Goal: Information Seeking & Learning: Learn about a topic

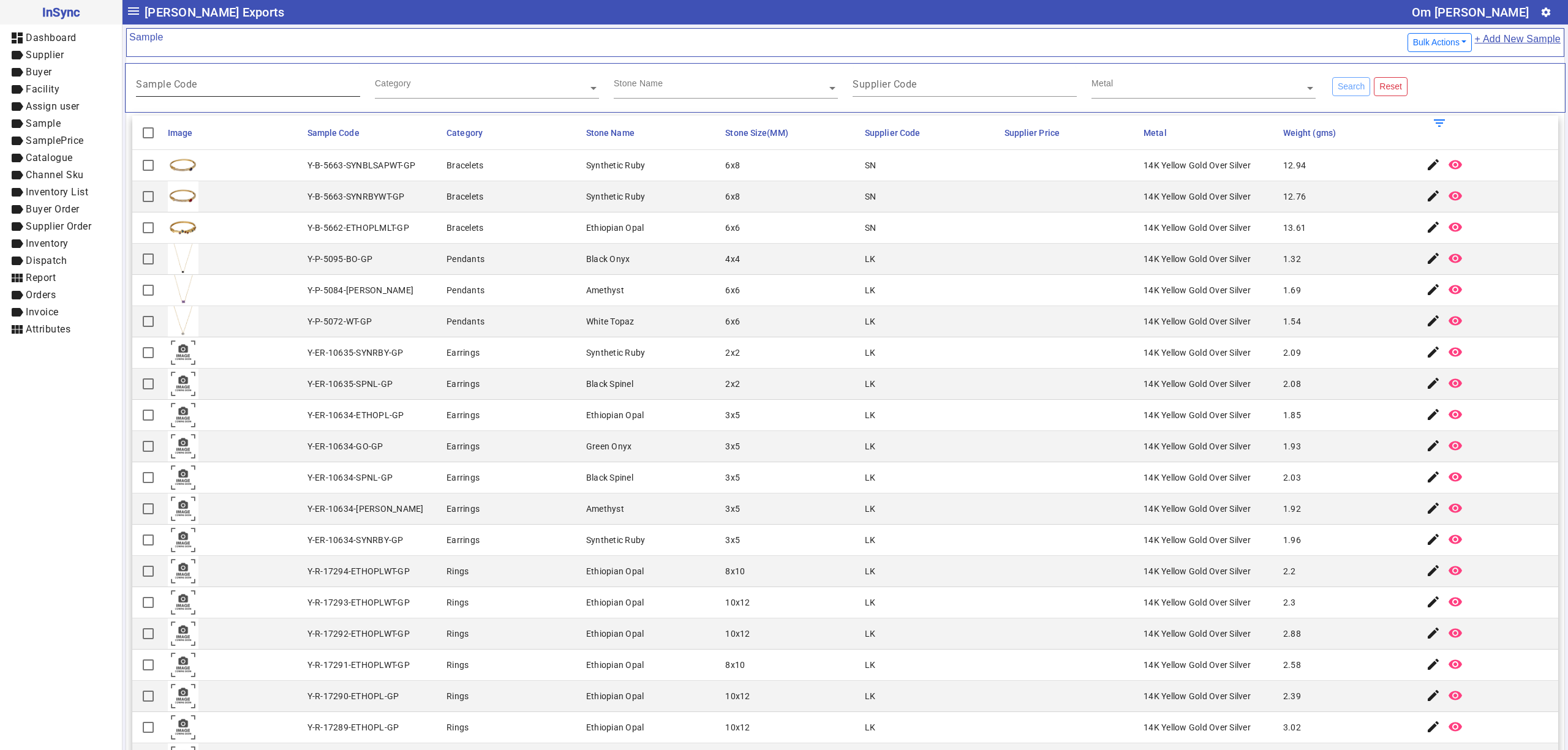
click at [170, 82] on mat-label "Sample Code" at bounding box center [166, 84] width 61 height 12
click at [170, 82] on input "Sample Code" at bounding box center [248, 86] width 224 height 10
click at [174, 81] on div "Sample Code" at bounding box center [248, 82] width 224 height 30
click at [405, 89] on input "text" at bounding box center [487, 88] width 224 height 12
click at [892, 142] on mat-header-cell "Supplier Code" at bounding box center [931, 133] width 139 height 34
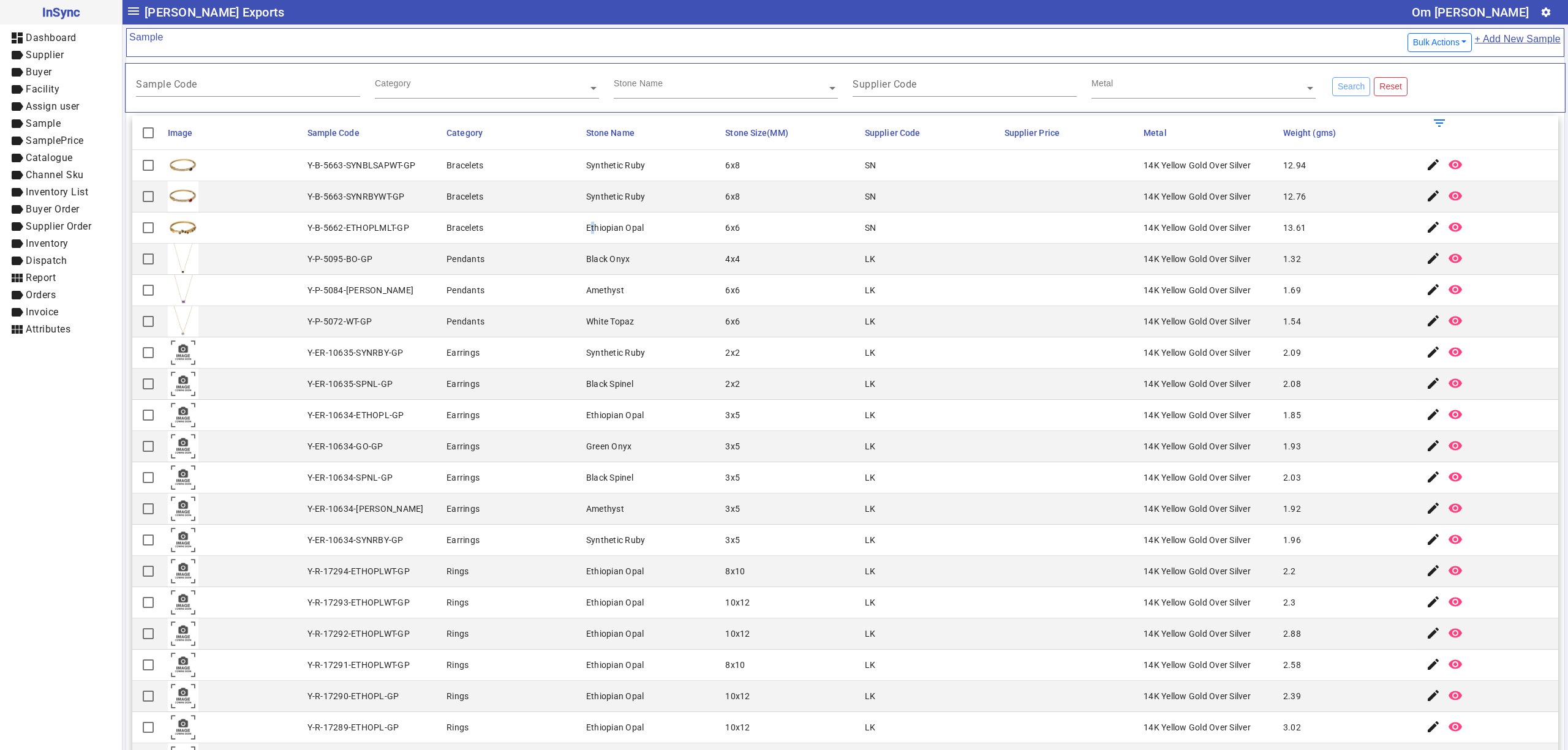
click at [585, 238] on mat-cell "Ethiopian Opal" at bounding box center [652, 228] width 139 height 31
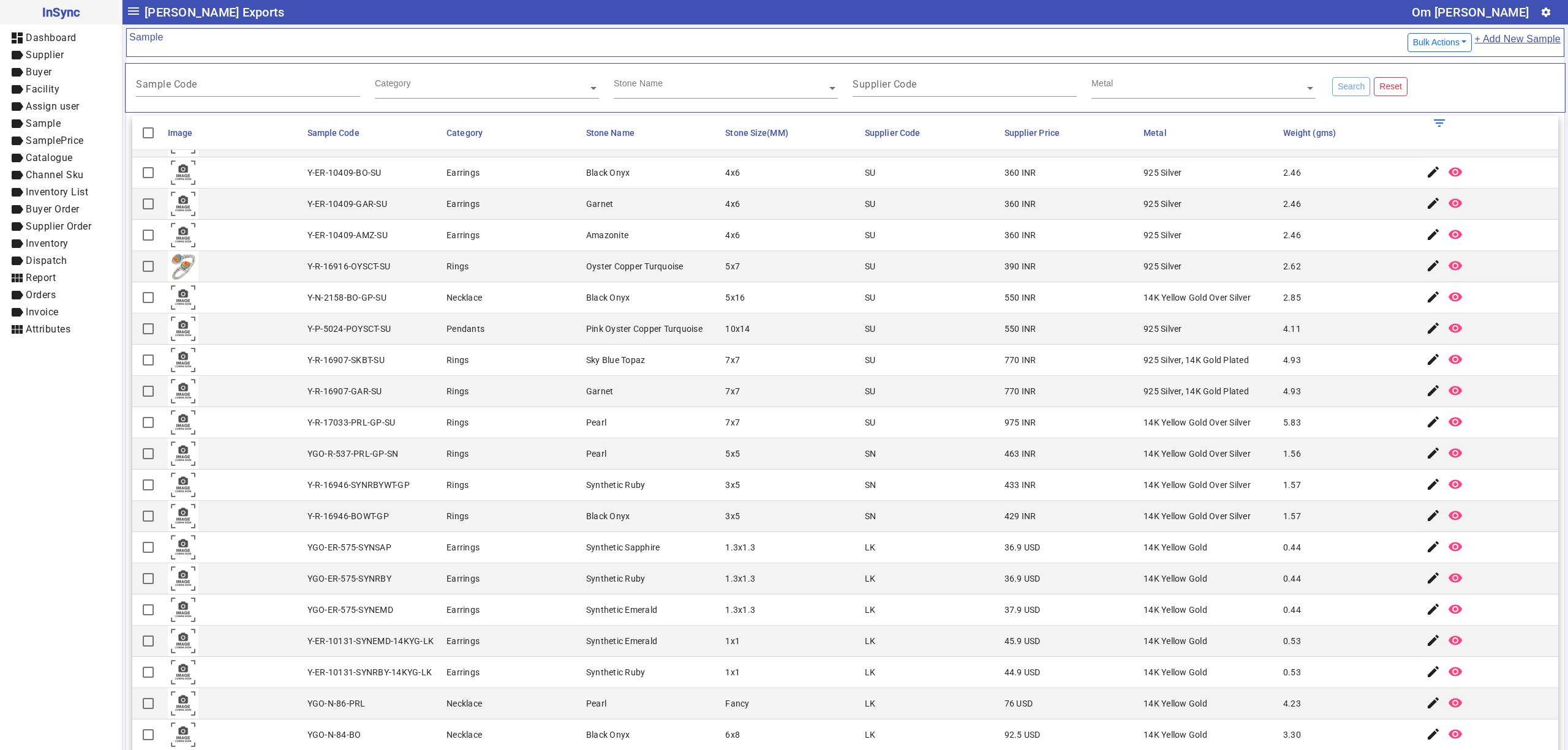
scroll to position [889, 0]
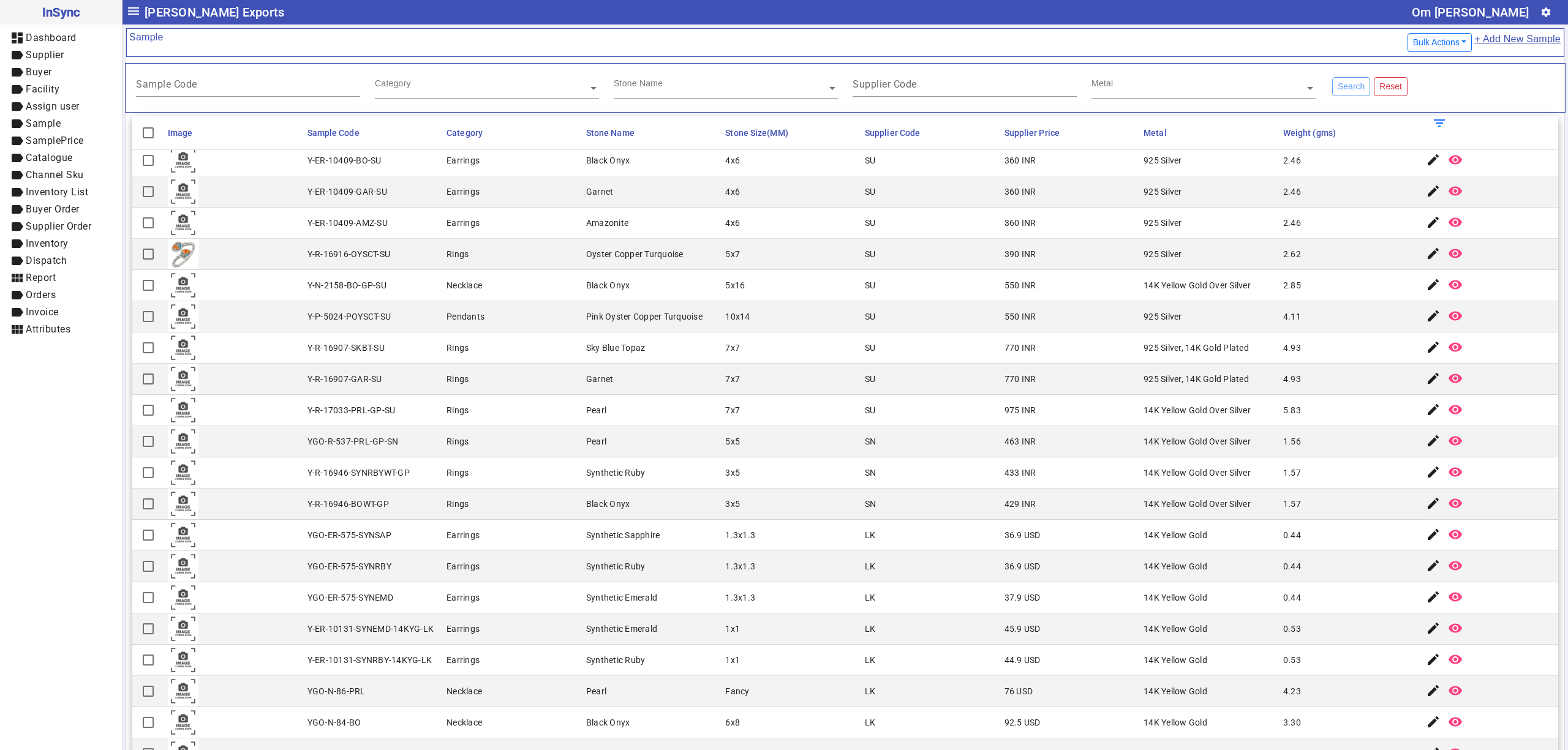
click at [1262, 83] on input "text" at bounding box center [1203, 88] width 224 height 12
click at [1010, 81] on div "Supplier Code" at bounding box center [965, 82] width 224 height 30
click at [691, 88] on input "text" at bounding box center [725, 88] width 224 height 12
click at [471, 87] on input "text" at bounding box center [487, 88] width 224 height 12
click at [309, 92] on input "Sample Code" at bounding box center [248, 86] width 224 height 10
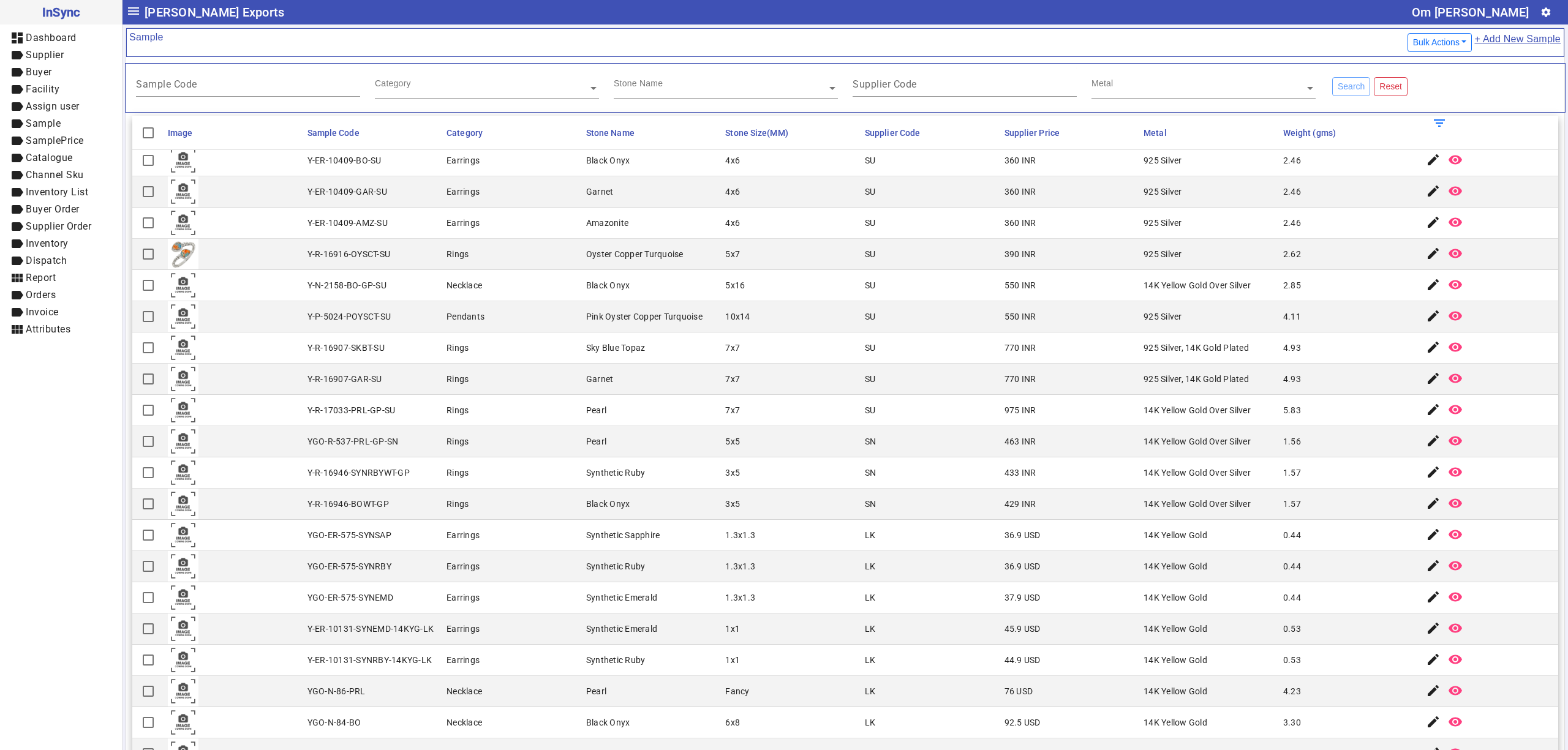
click at [241, 195] on mat-cell at bounding box center [233, 192] width 139 height 31
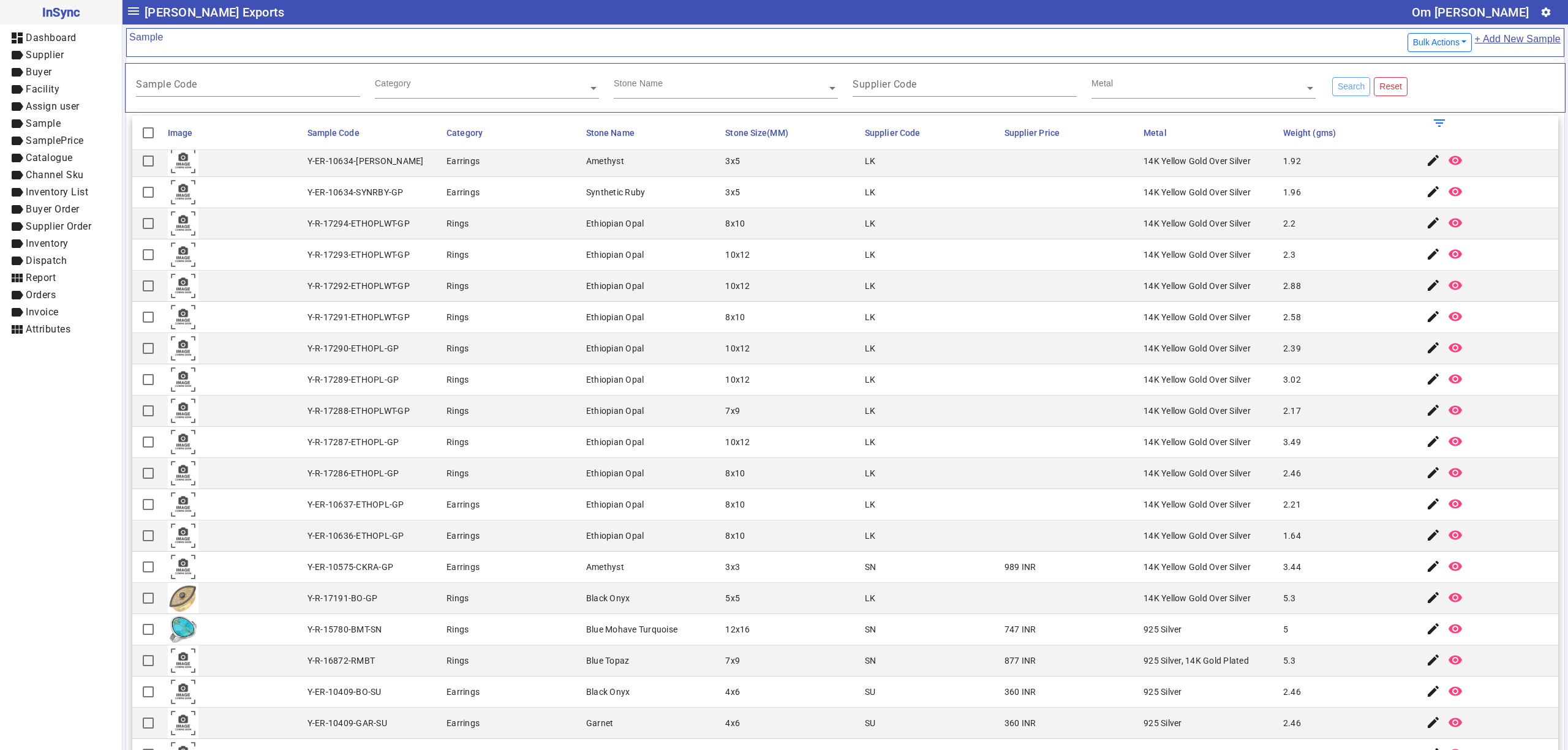
scroll to position [408, 0]
click at [287, 89] on input "Sample Code" at bounding box center [248, 86] width 224 height 10
type input "*****"
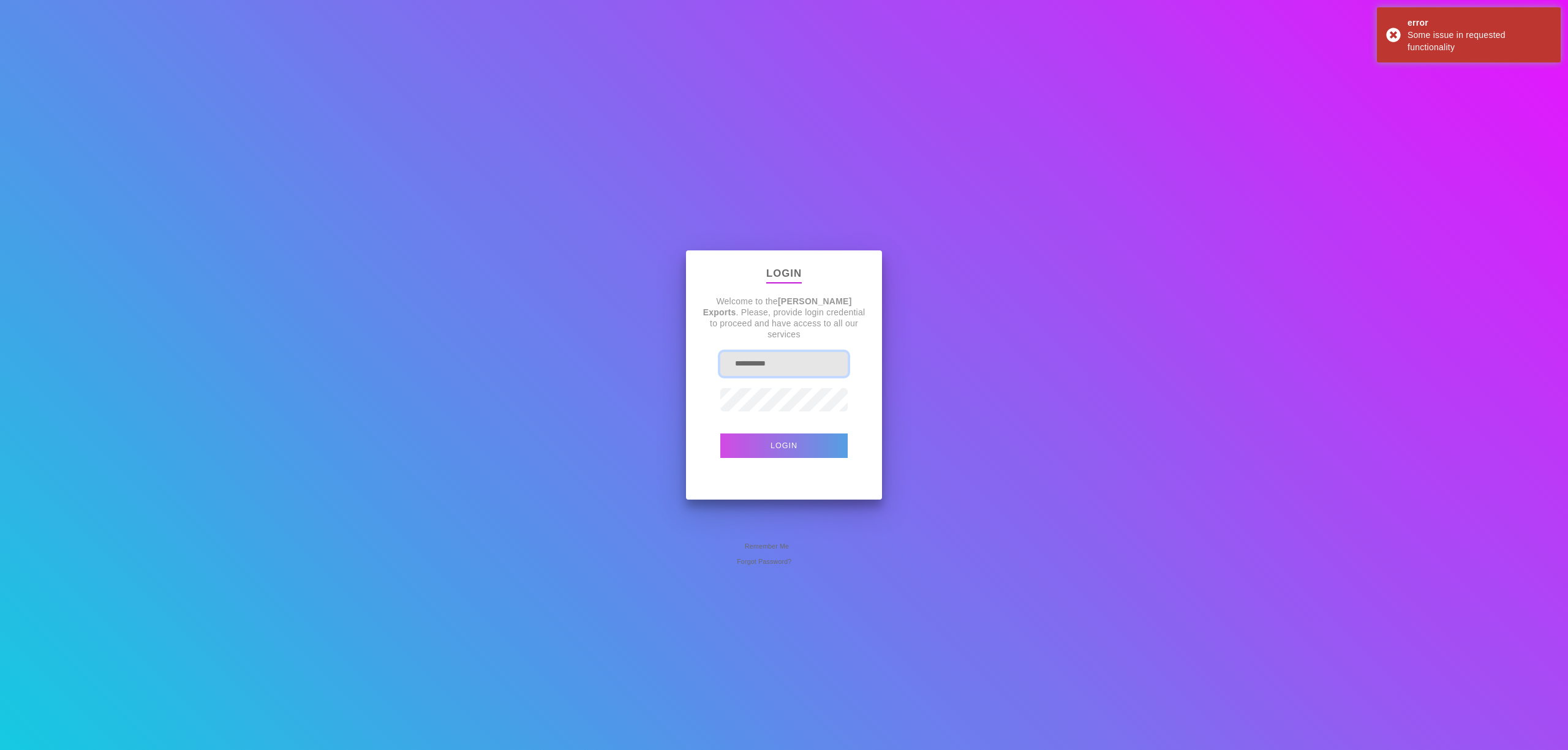
drag, startPoint x: 807, startPoint y: 354, endPoint x: 544, endPoint y: 356, distance: 263.0
click at [544, 356] on div "**********" at bounding box center [784, 375] width 1568 height 750
type input "**********"
click at [720, 434] on button "Login" at bounding box center [784, 446] width 127 height 25
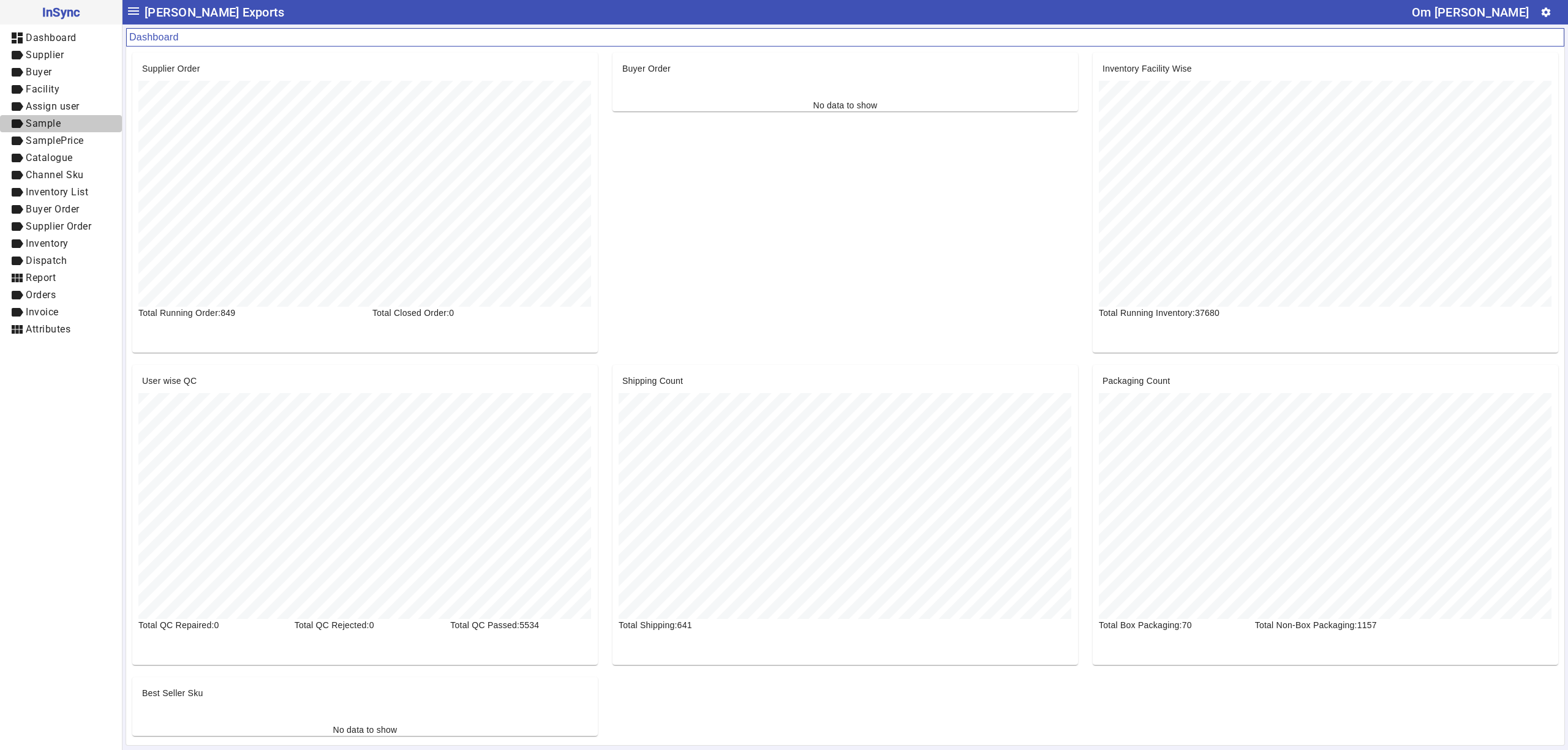
click at [22, 116] on mat-icon "label" at bounding box center [17, 124] width 15 height 15
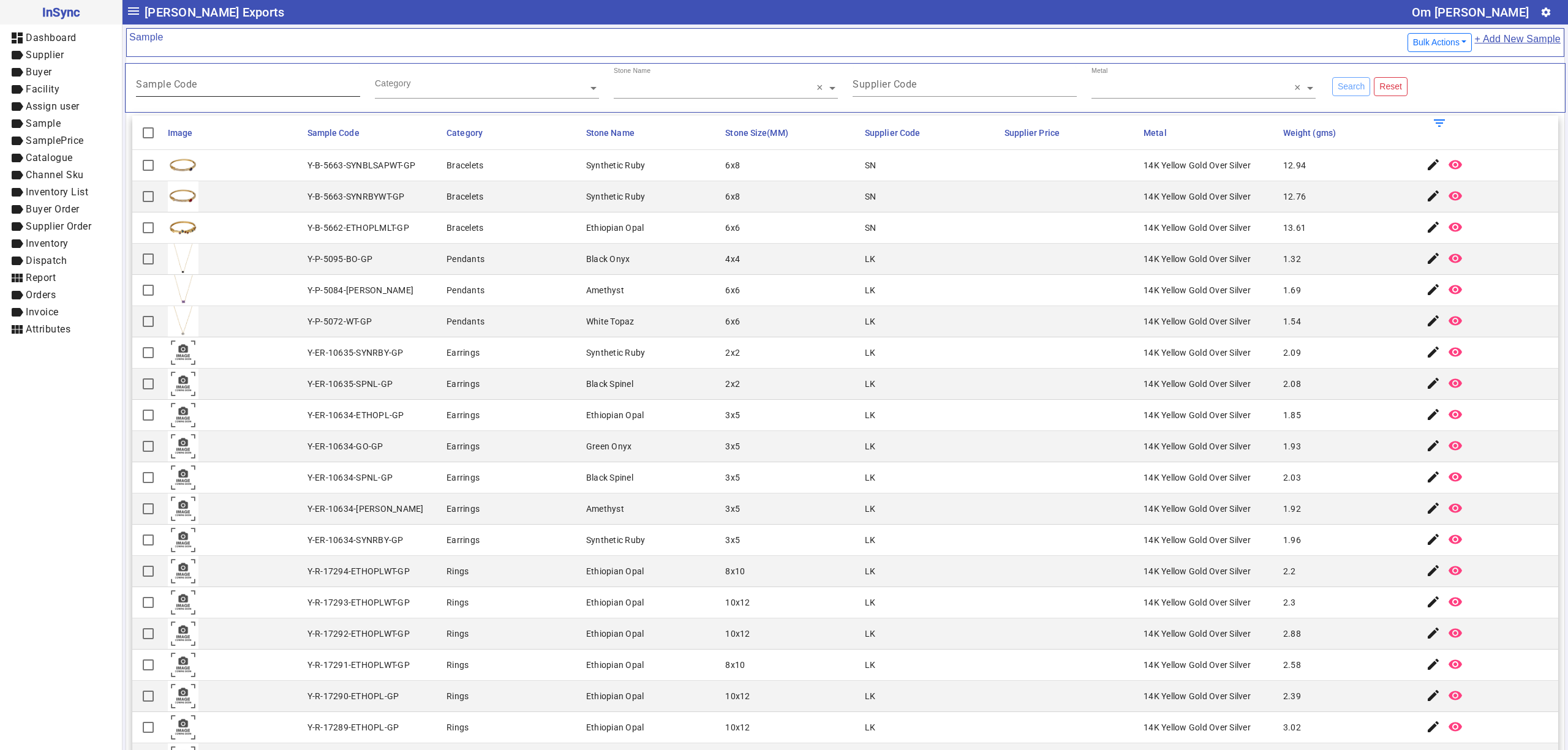
drag, startPoint x: 244, startPoint y: 86, endPoint x: 234, endPoint y: 87, distance: 10.0
click at [243, 86] on input "Sample Code" at bounding box center [248, 86] width 224 height 10
type input "*****"
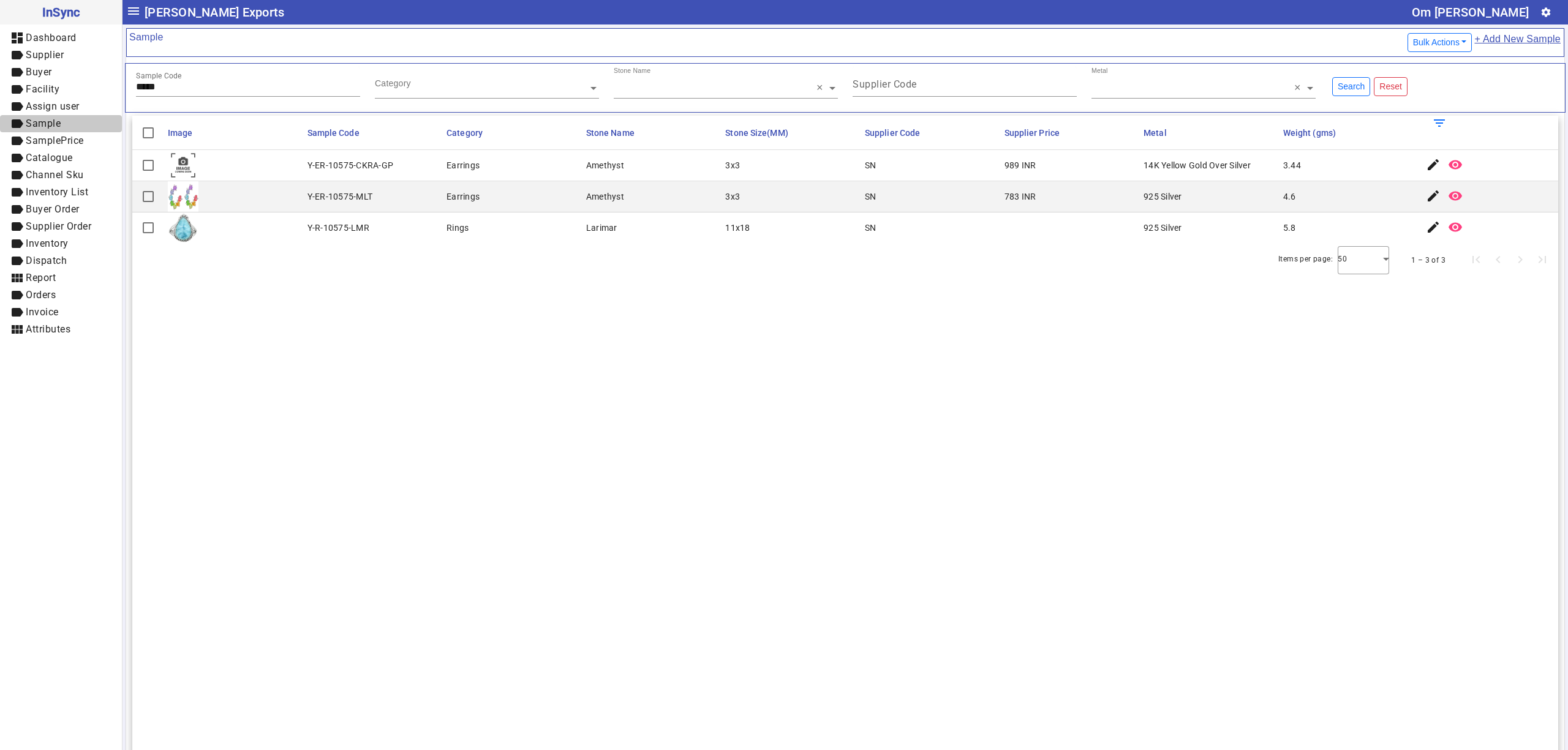
click at [77, 120] on span "label Sample" at bounding box center [60, 124] width 102 height 16
click at [86, 108] on span "label Assign user" at bounding box center [60, 107] width 102 height 16
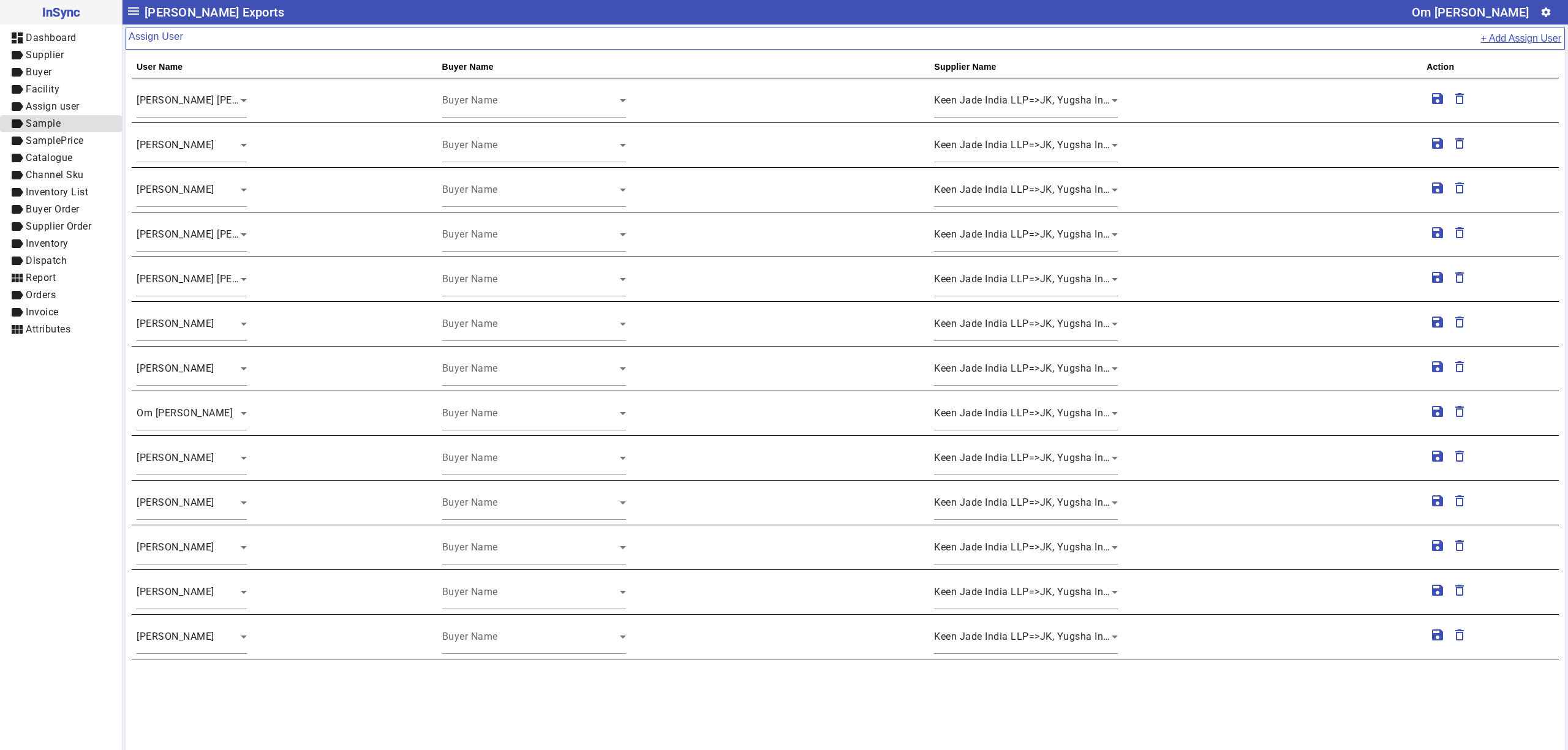
click at [79, 124] on span "label Sample" at bounding box center [60, 124] width 102 height 16
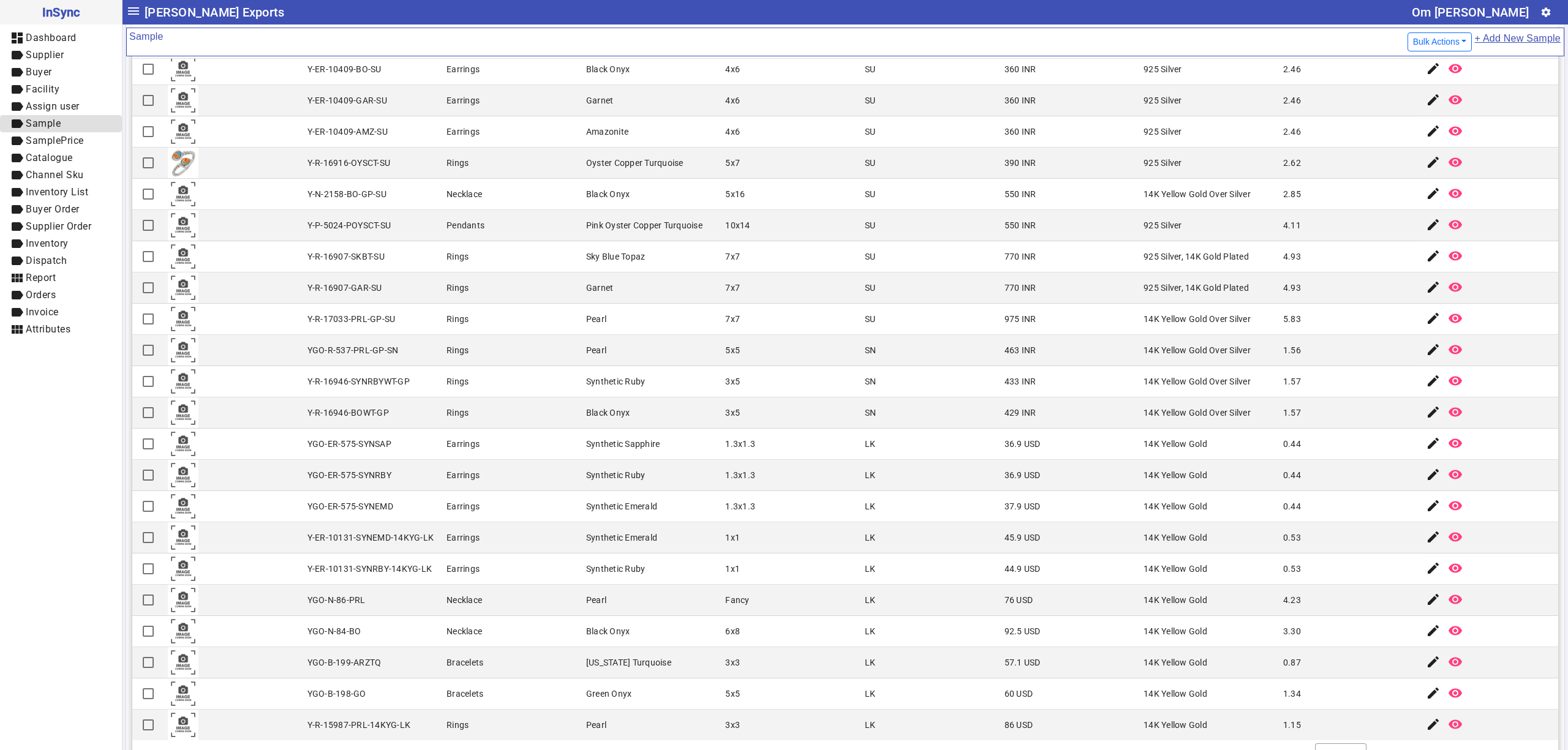
scroll to position [130, 0]
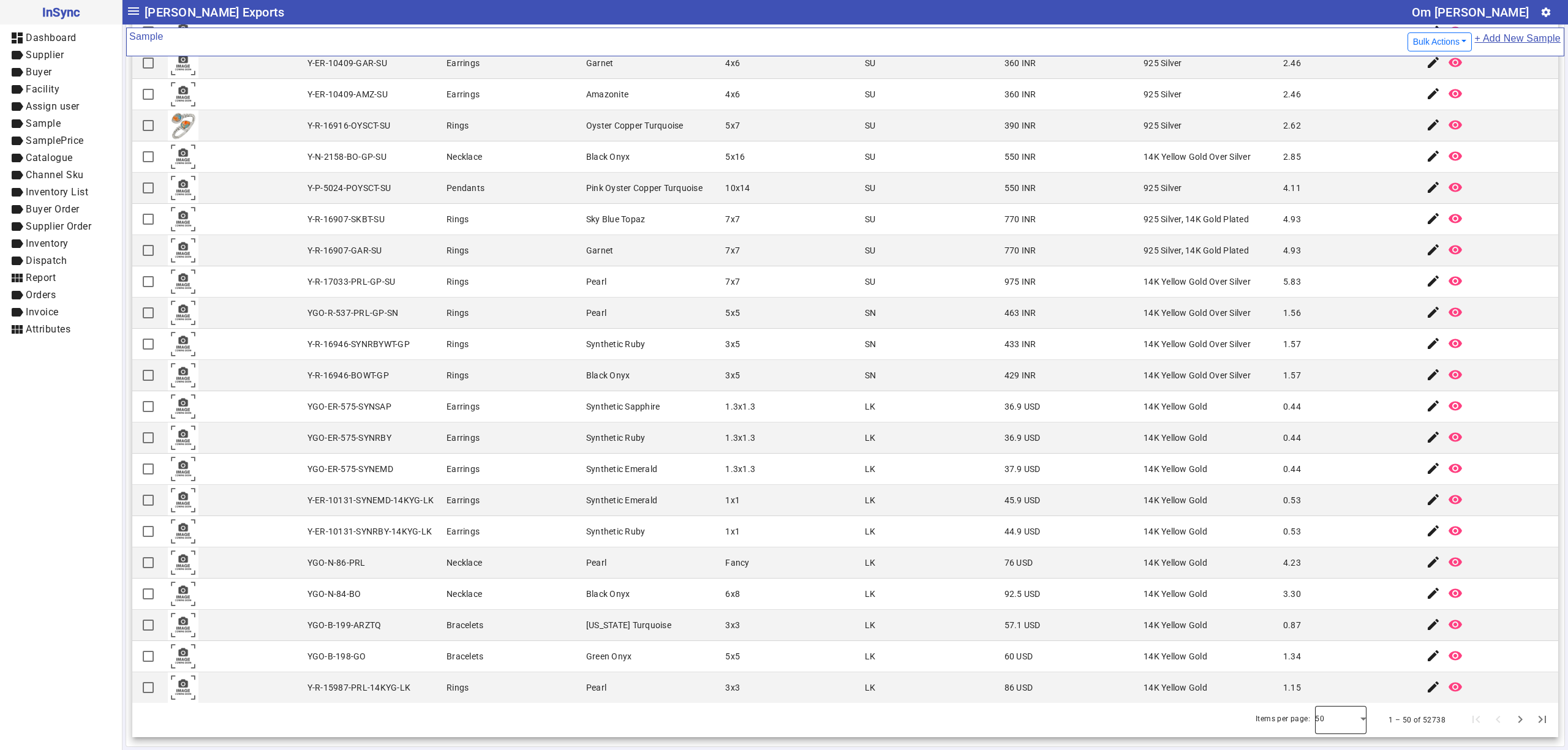
click at [1319, 725] on div at bounding box center [1341, 719] width 51 height 29
click at [1317, 695] on mat-option "100" at bounding box center [1317, 685] width 51 height 29
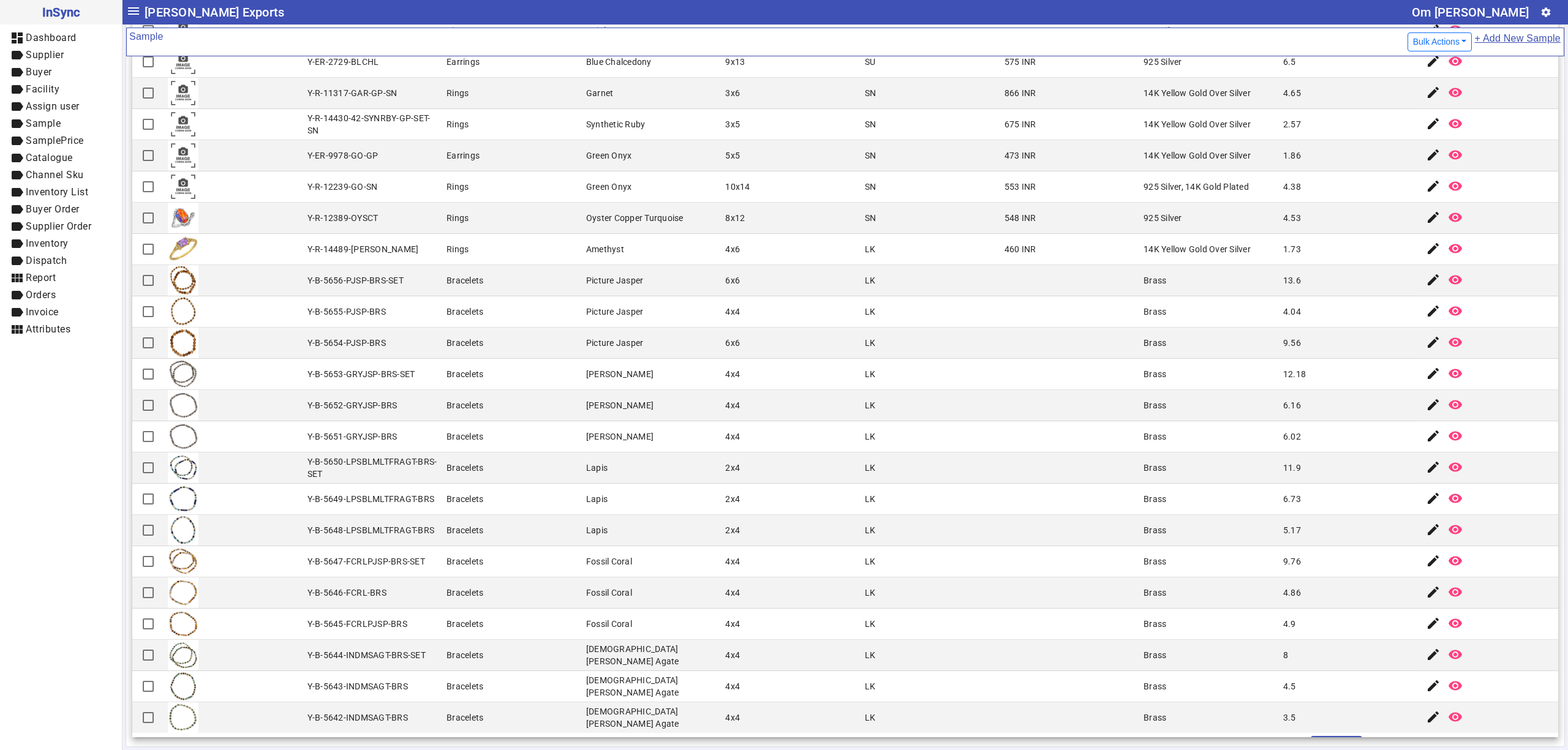
scroll to position [2461, 0]
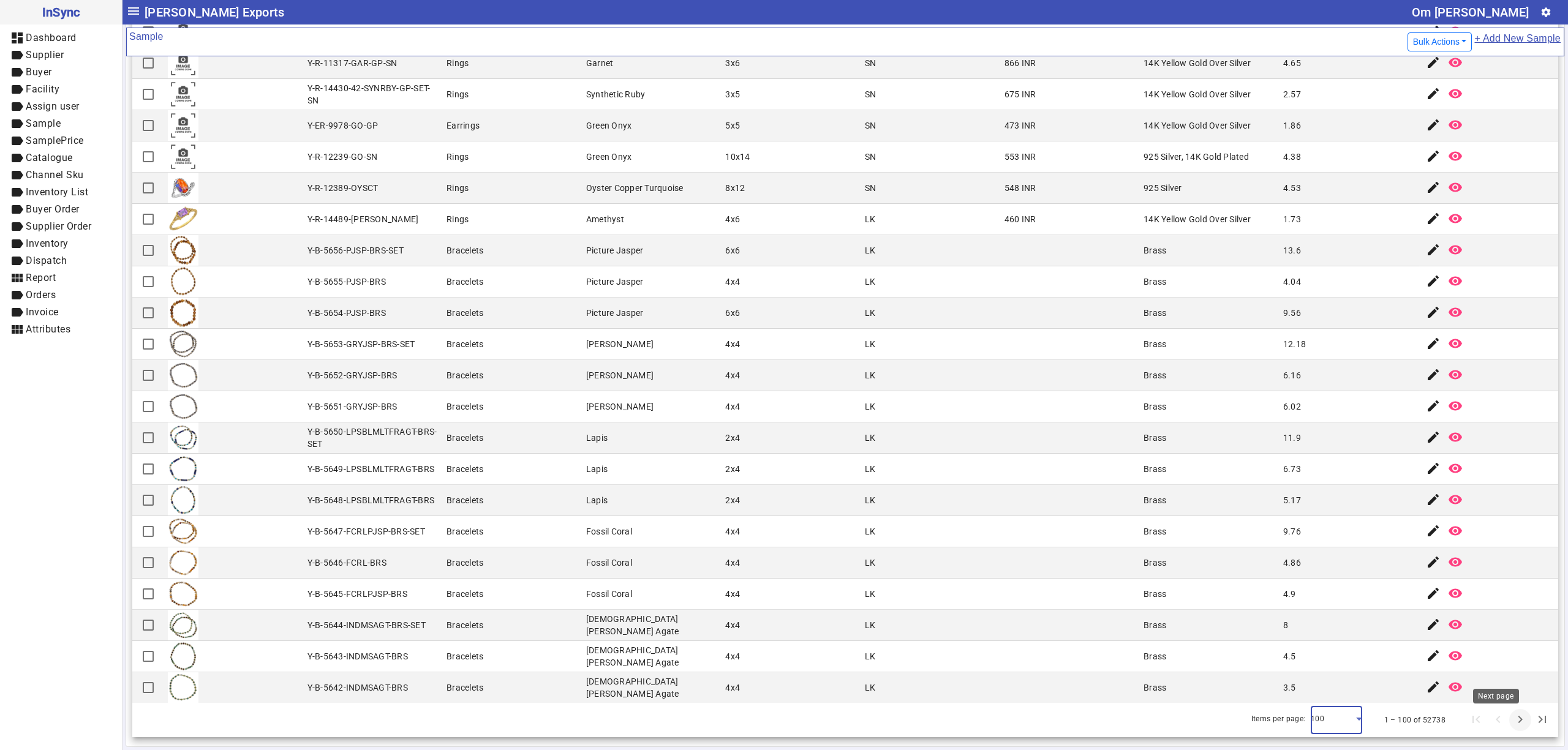
click at [1505, 726] on span "Next page" at bounding box center [1520, 719] width 29 height 29
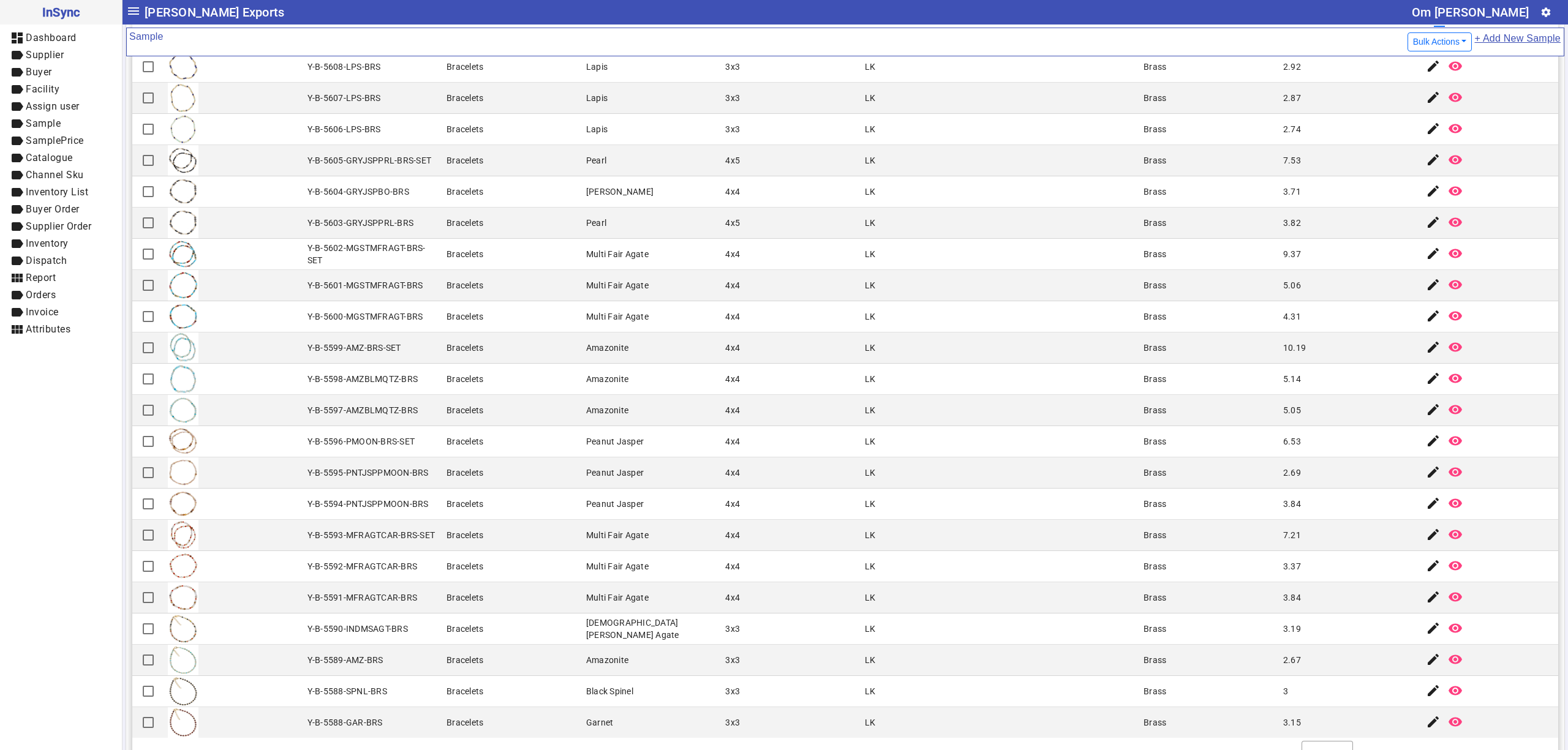
scroll to position [130, 0]
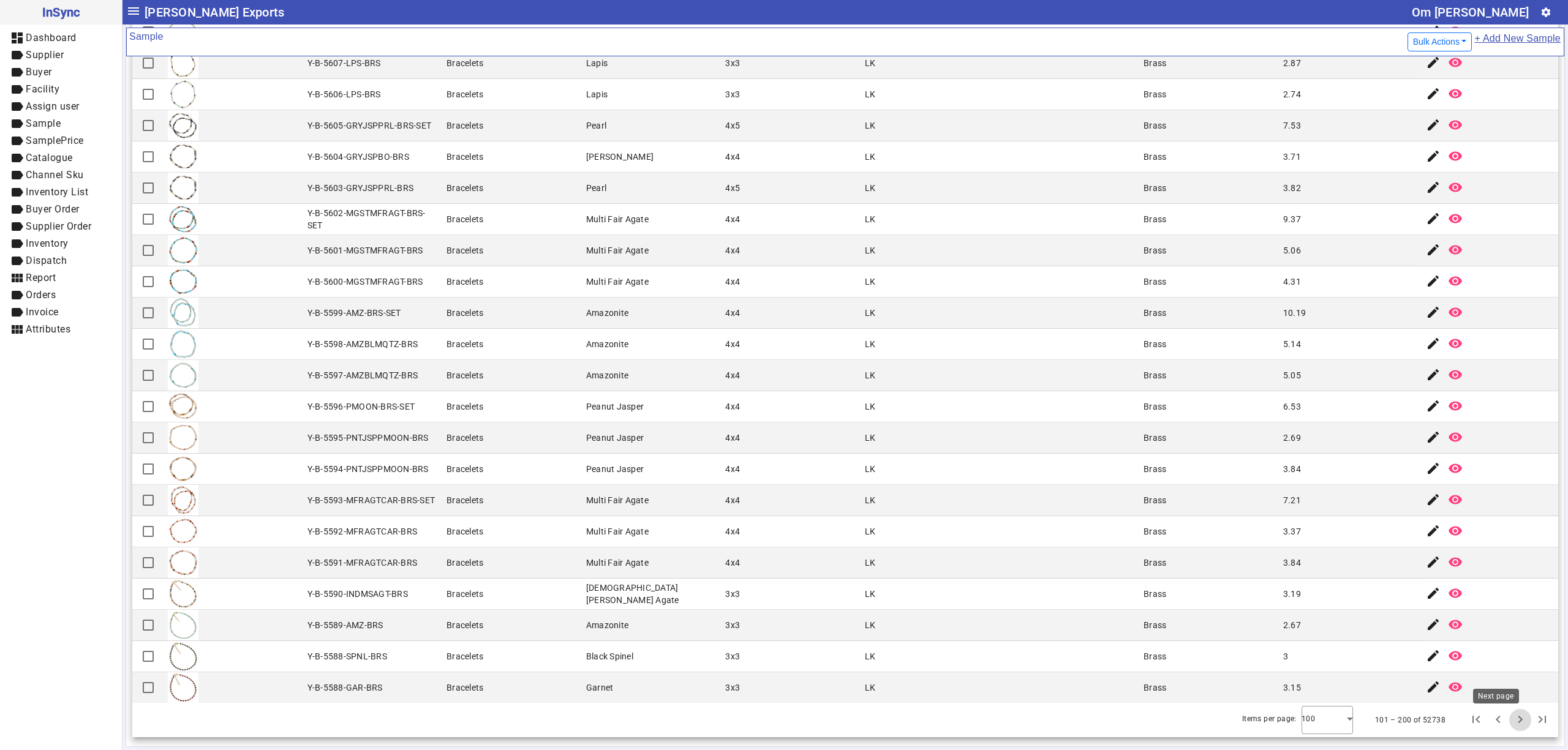
click at [1505, 719] on span "Next page" at bounding box center [1520, 719] width 29 height 29
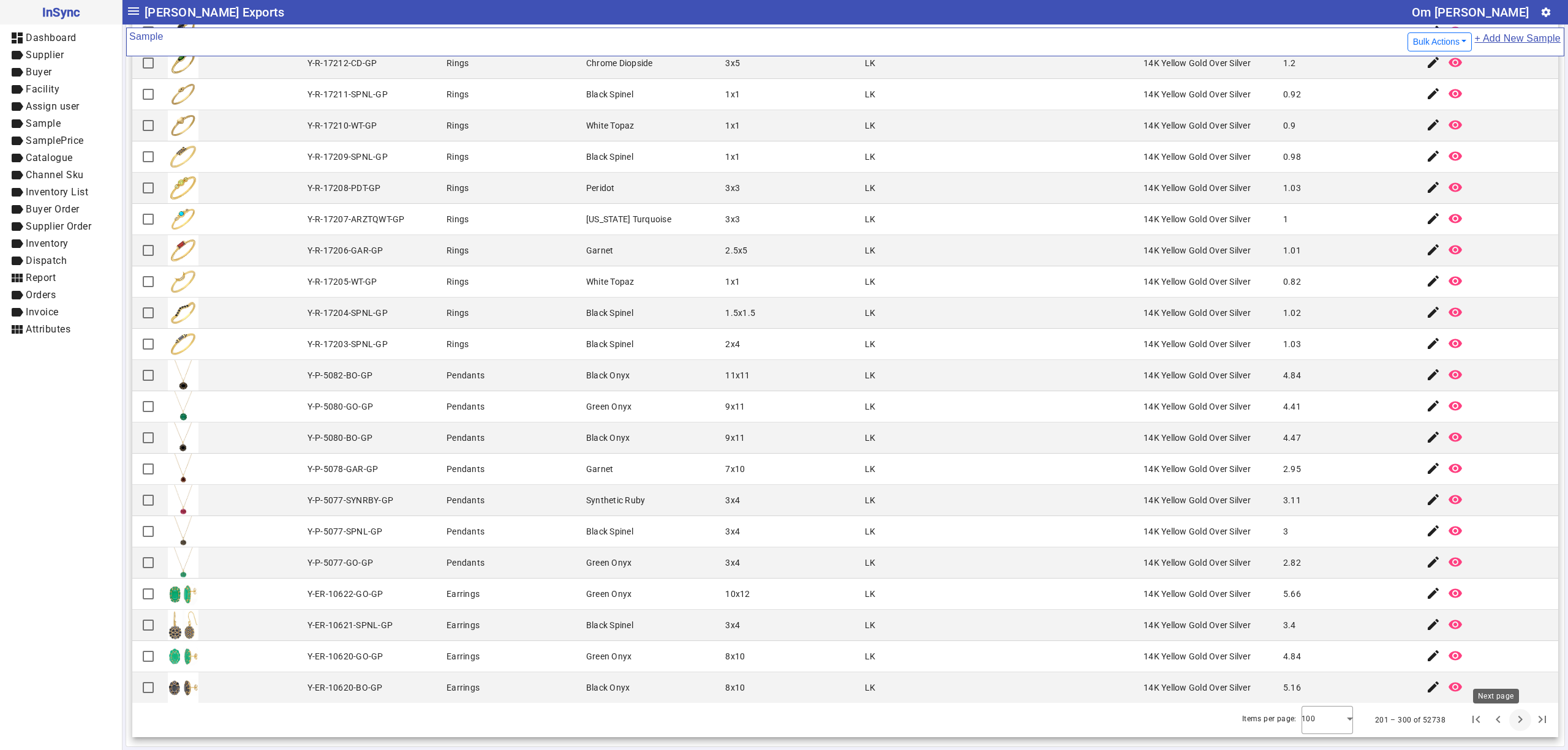
click at [1505, 728] on span "Next page" at bounding box center [1520, 719] width 29 height 29
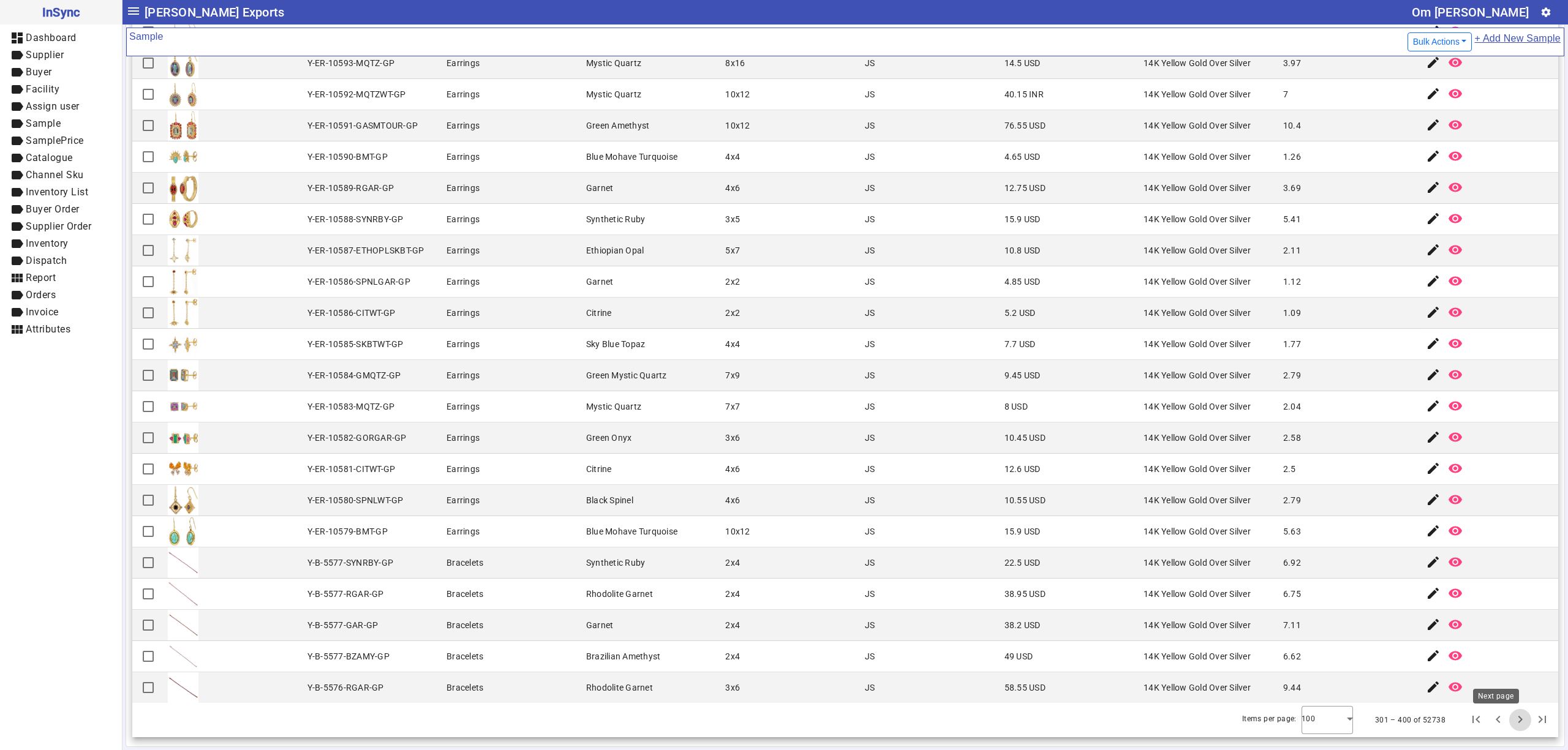
click at [1505, 724] on span "Next page" at bounding box center [1520, 719] width 29 height 29
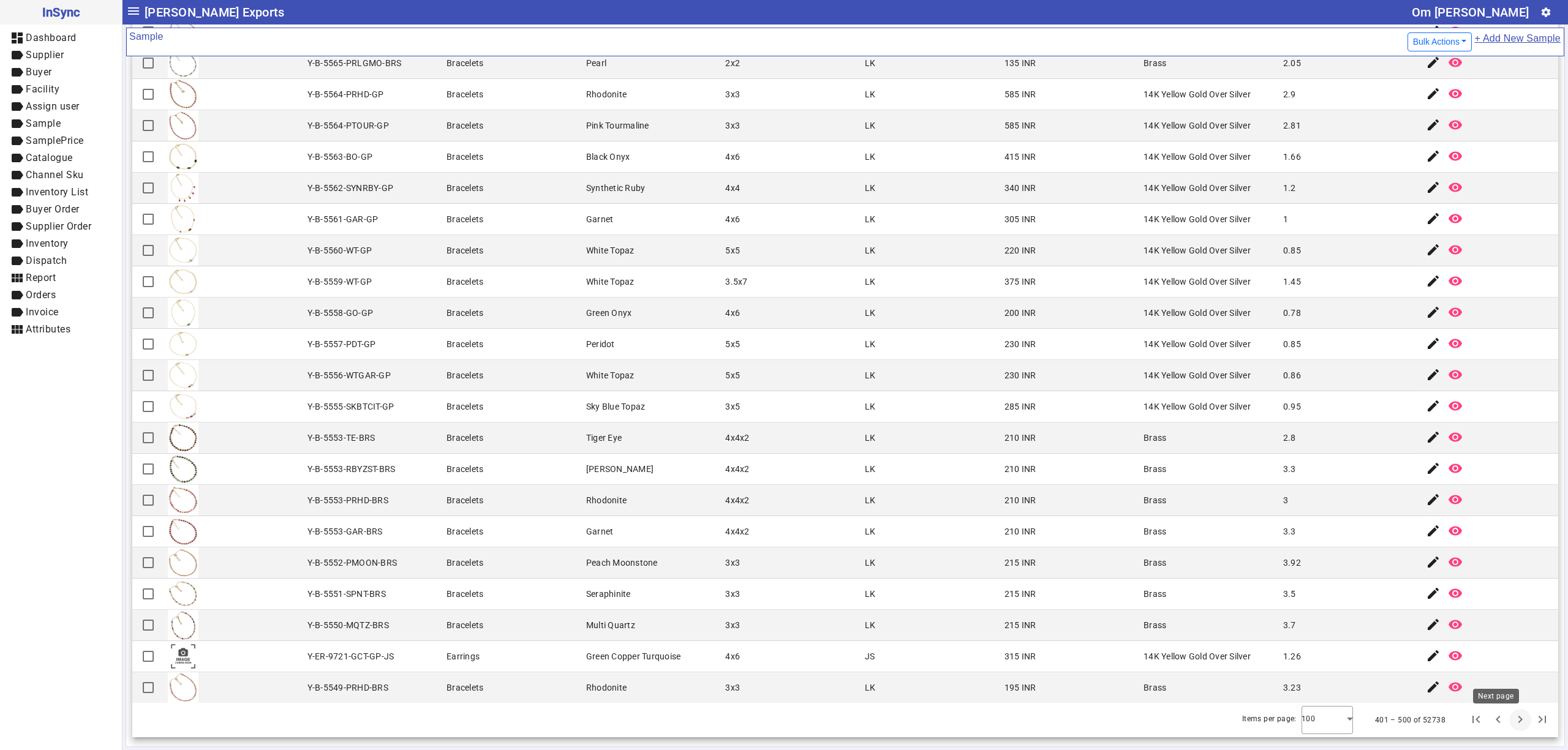
click at [1505, 720] on span "Next page" at bounding box center [1520, 719] width 29 height 29
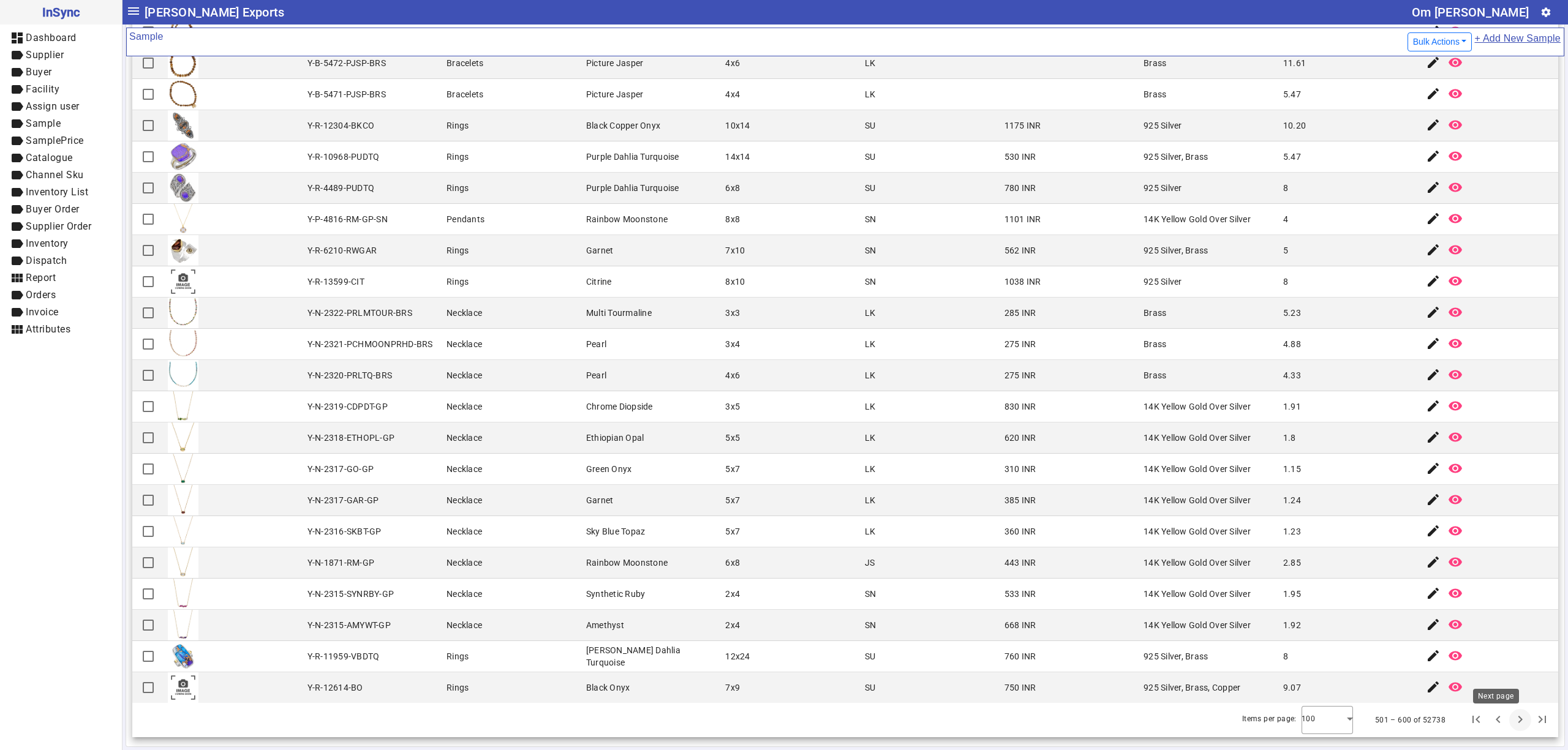
click at [1505, 722] on span "Next page" at bounding box center [1520, 719] width 29 height 29
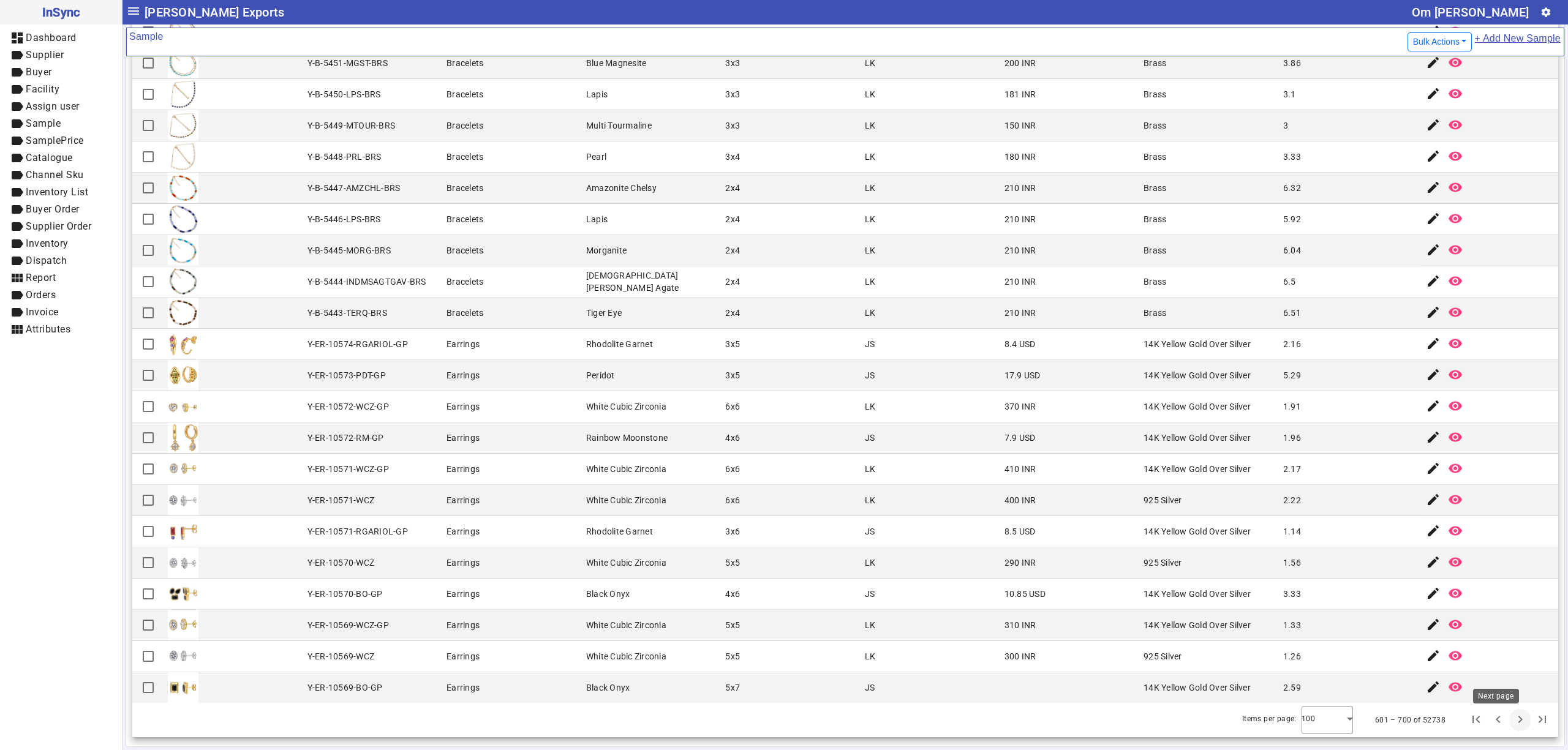
click at [1505, 719] on span "Next page" at bounding box center [1520, 719] width 29 height 29
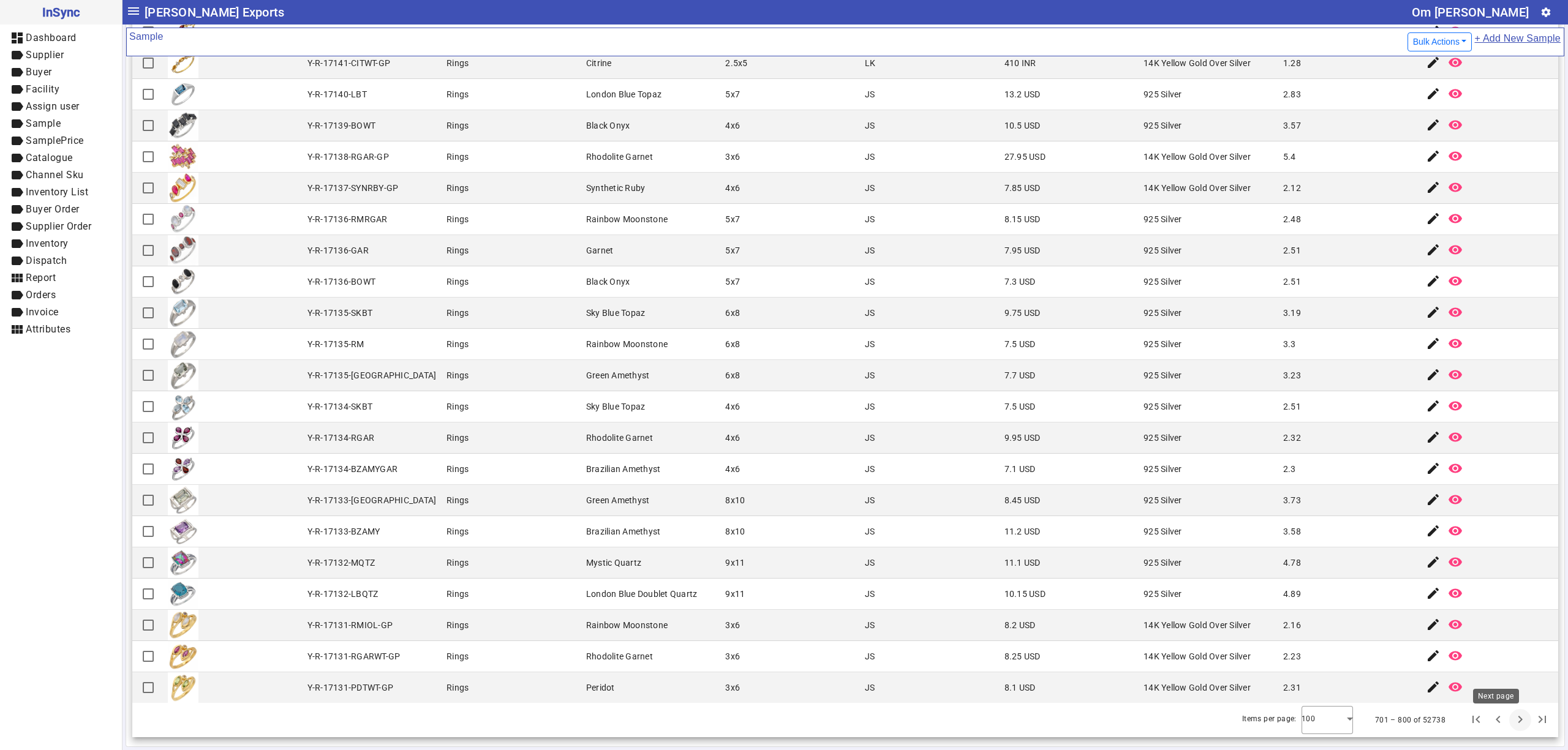
click at [1505, 719] on span "Next page" at bounding box center [1520, 719] width 29 height 29
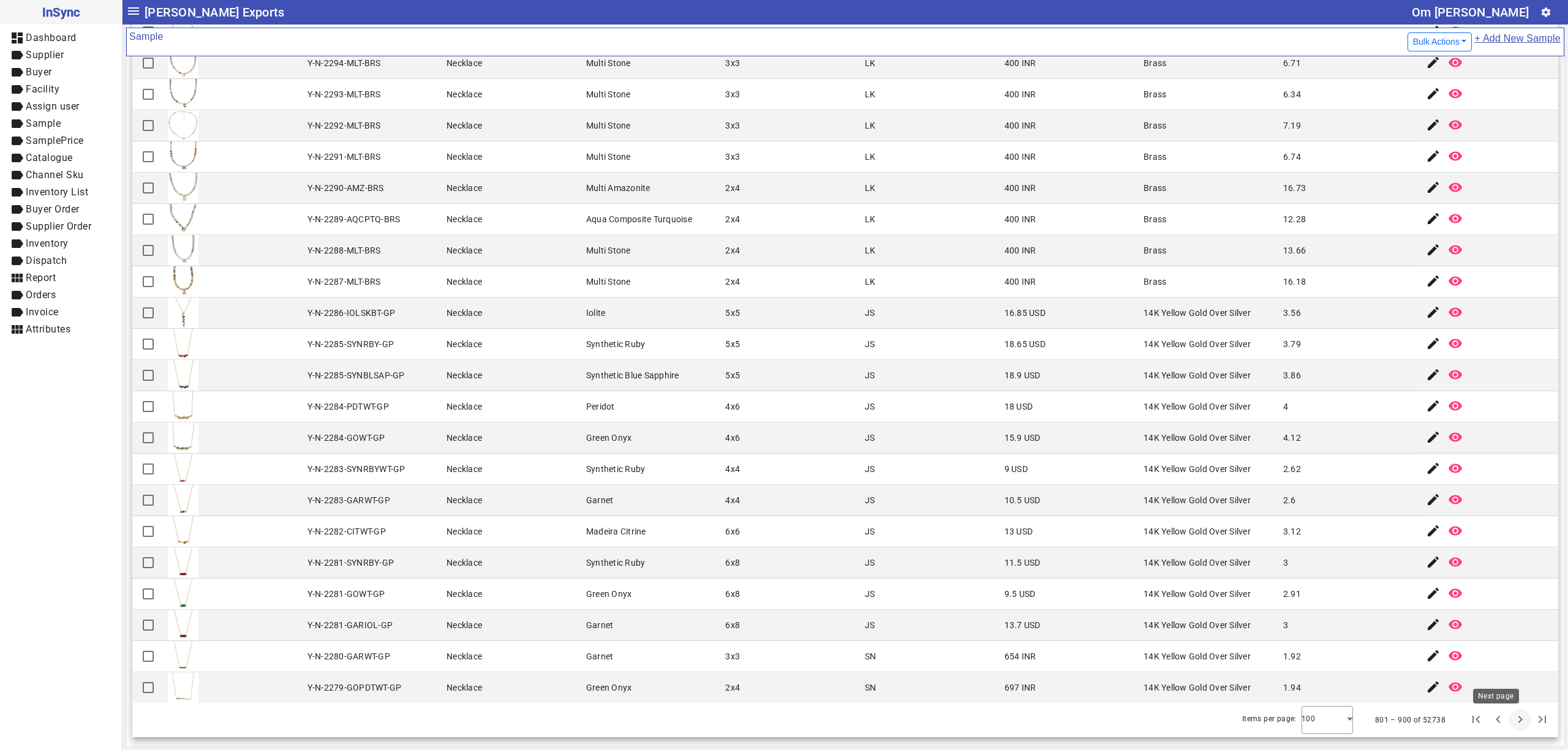
click at [1505, 720] on span "Next page" at bounding box center [1520, 719] width 29 height 29
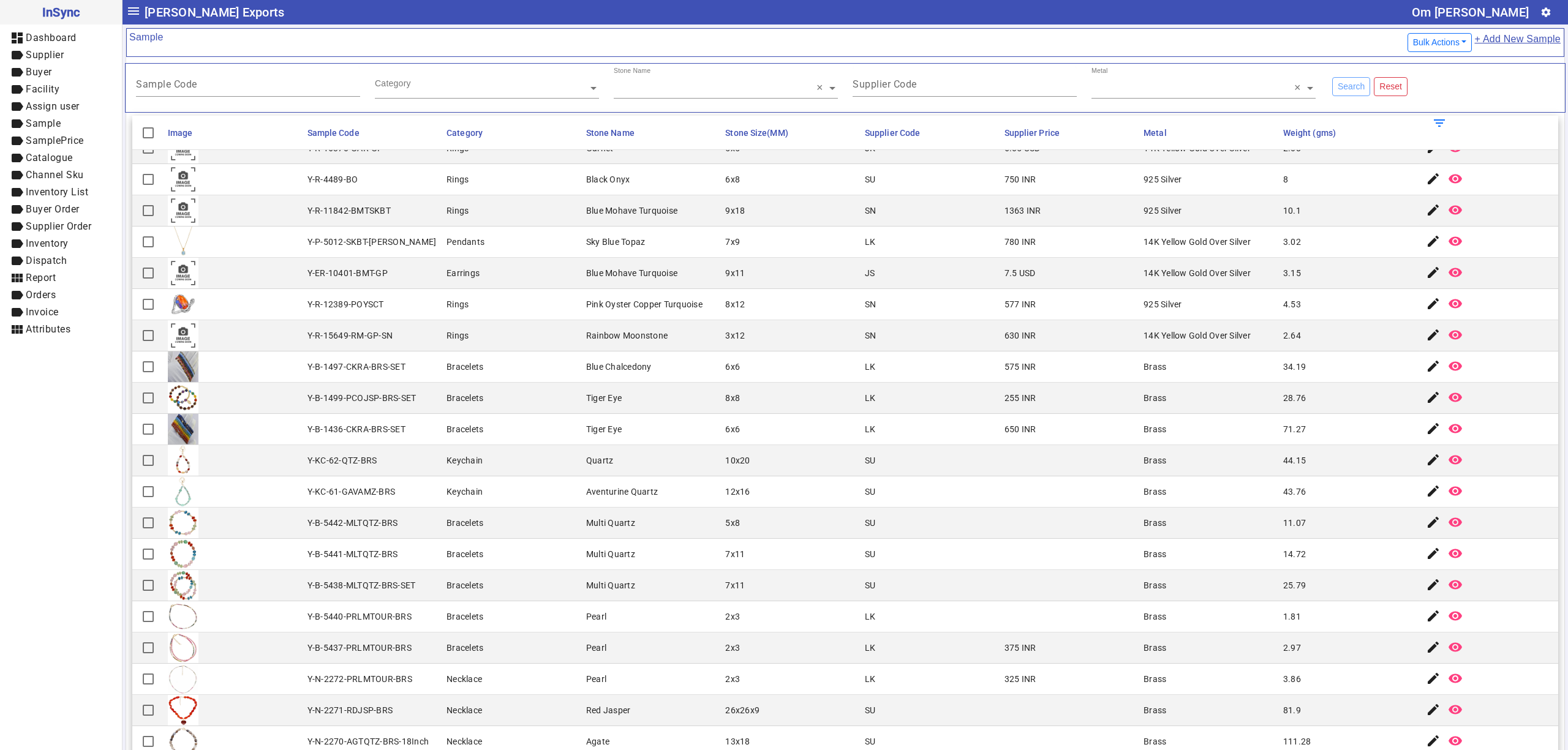
scroll to position [1769, 0]
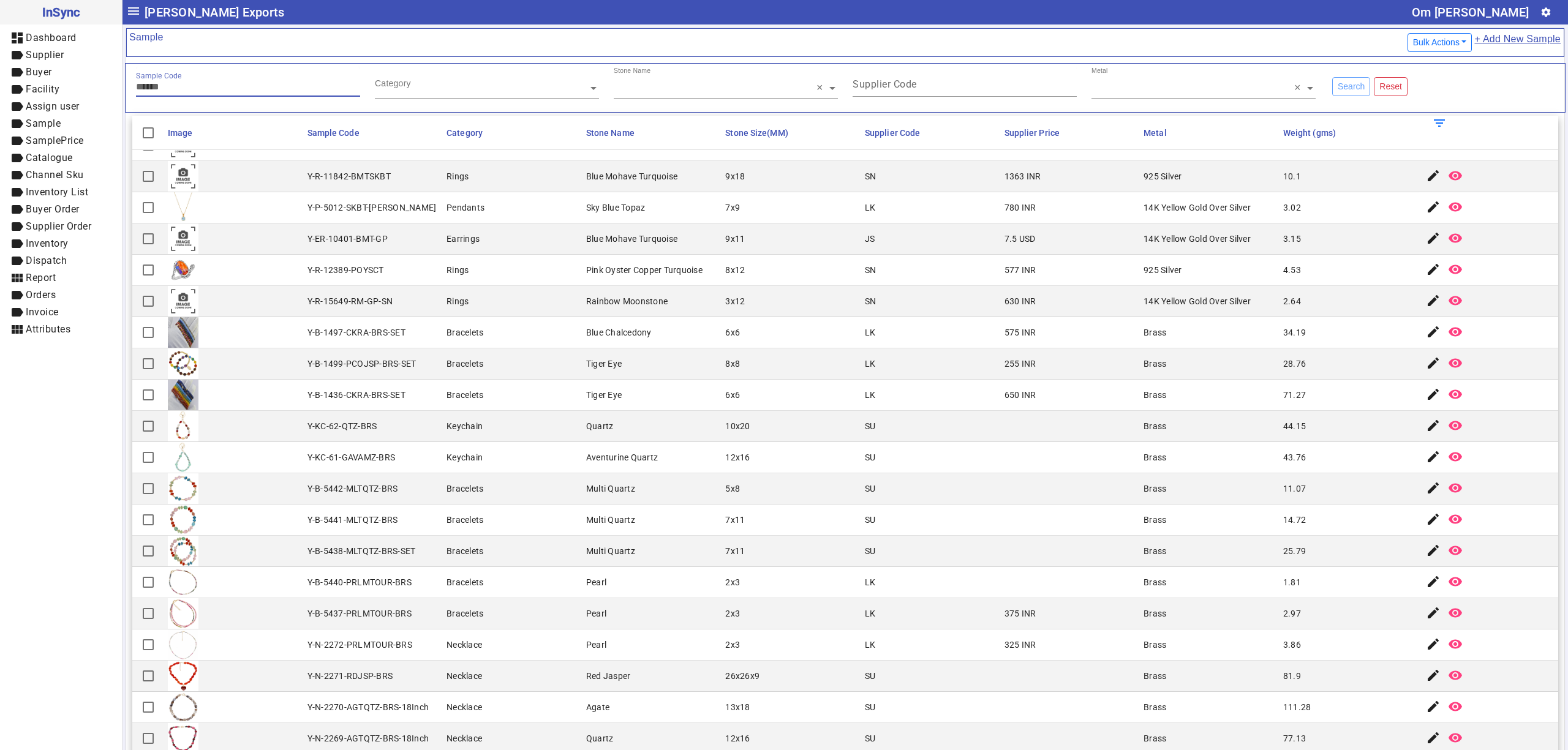
click at [236, 84] on input "Sample Code" at bounding box center [248, 86] width 224 height 10
type input "****"
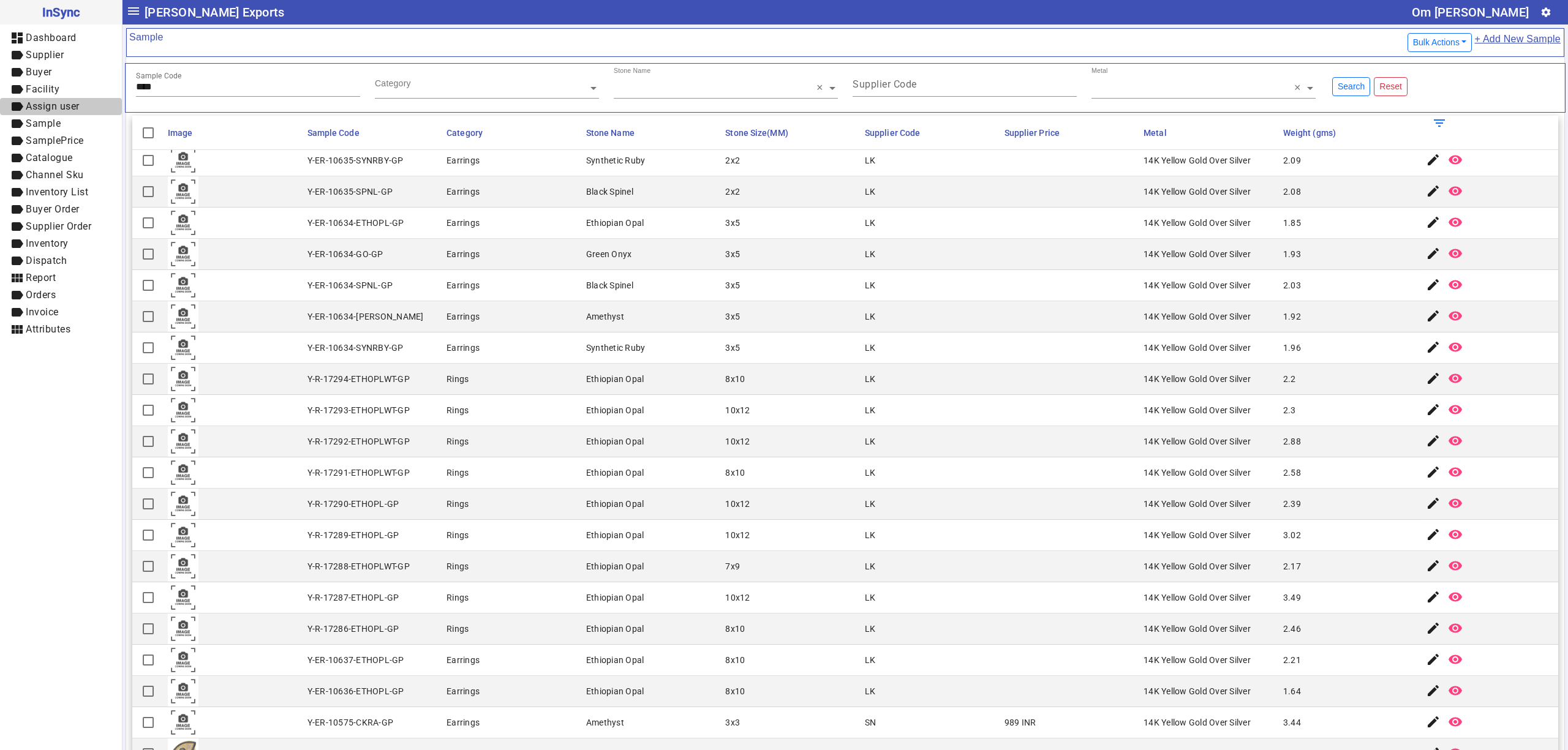
click at [70, 108] on span "Assign user" at bounding box center [53, 107] width 54 height 12
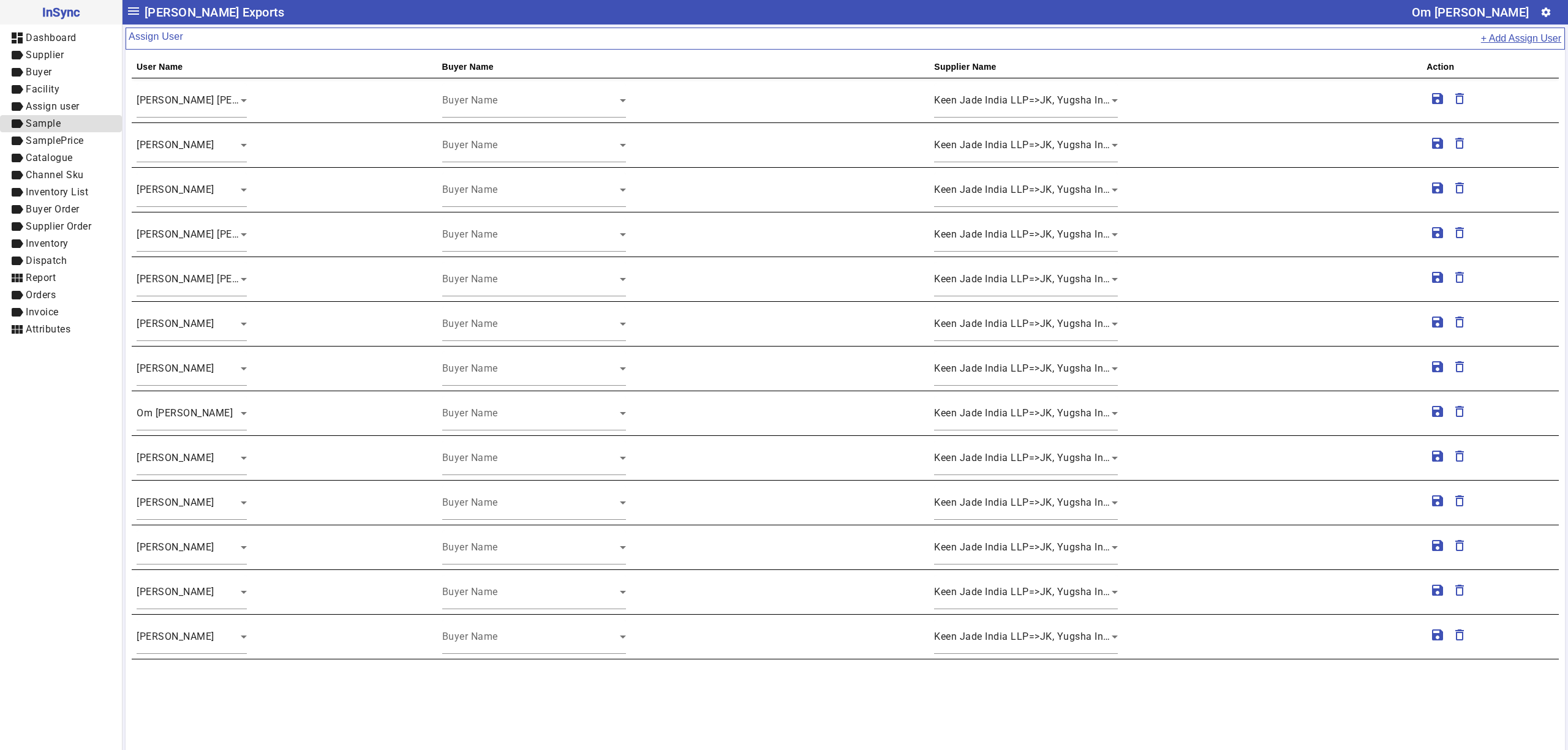
click at [50, 128] on span "Sample" at bounding box center [43, 124] width 35 height 12
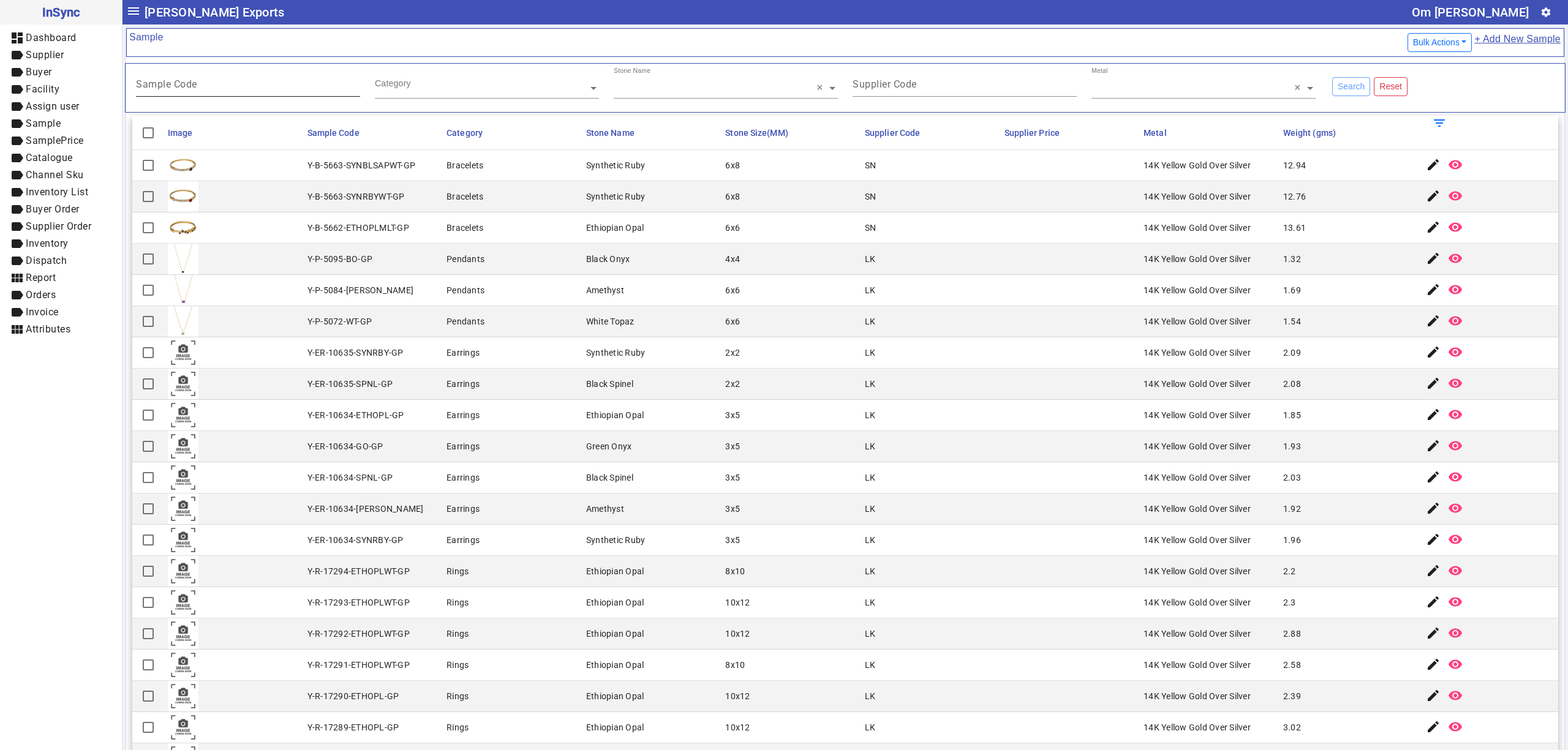
click at [240, 92] on input "Sample Code" at bounding box center [248, 86] width 224 height 10
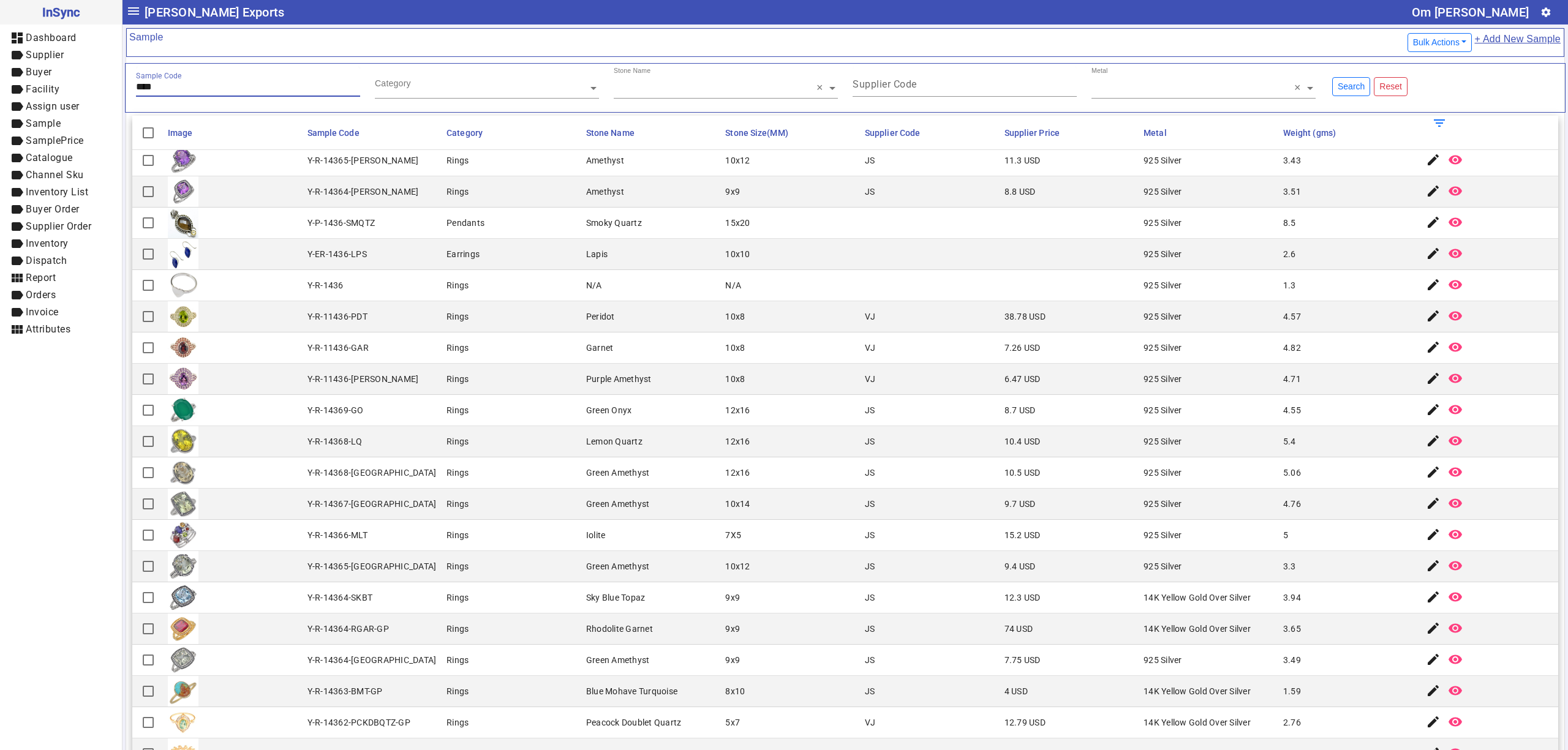
scroll to position [198, 0]
type input "****"
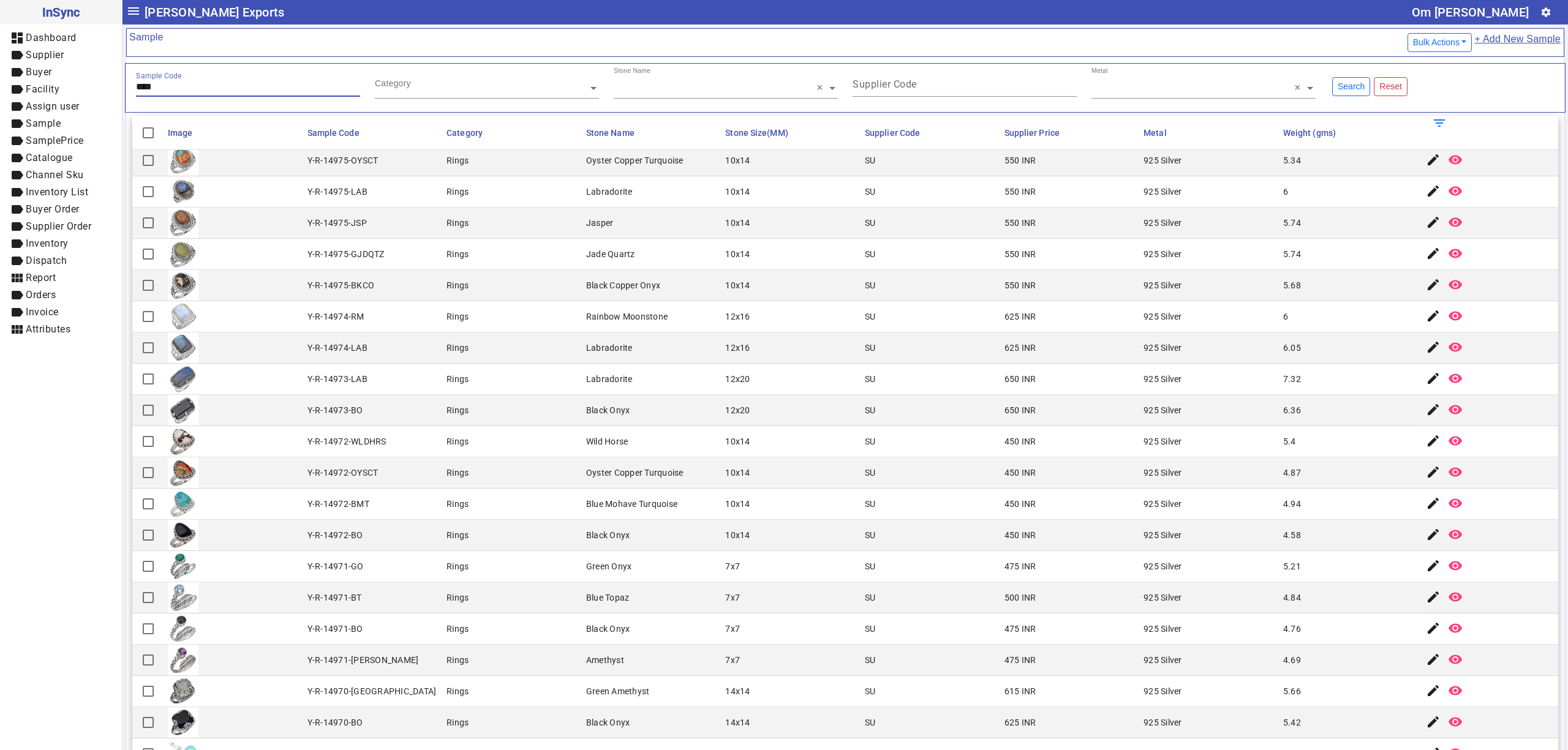
scroll to position [0, 0]
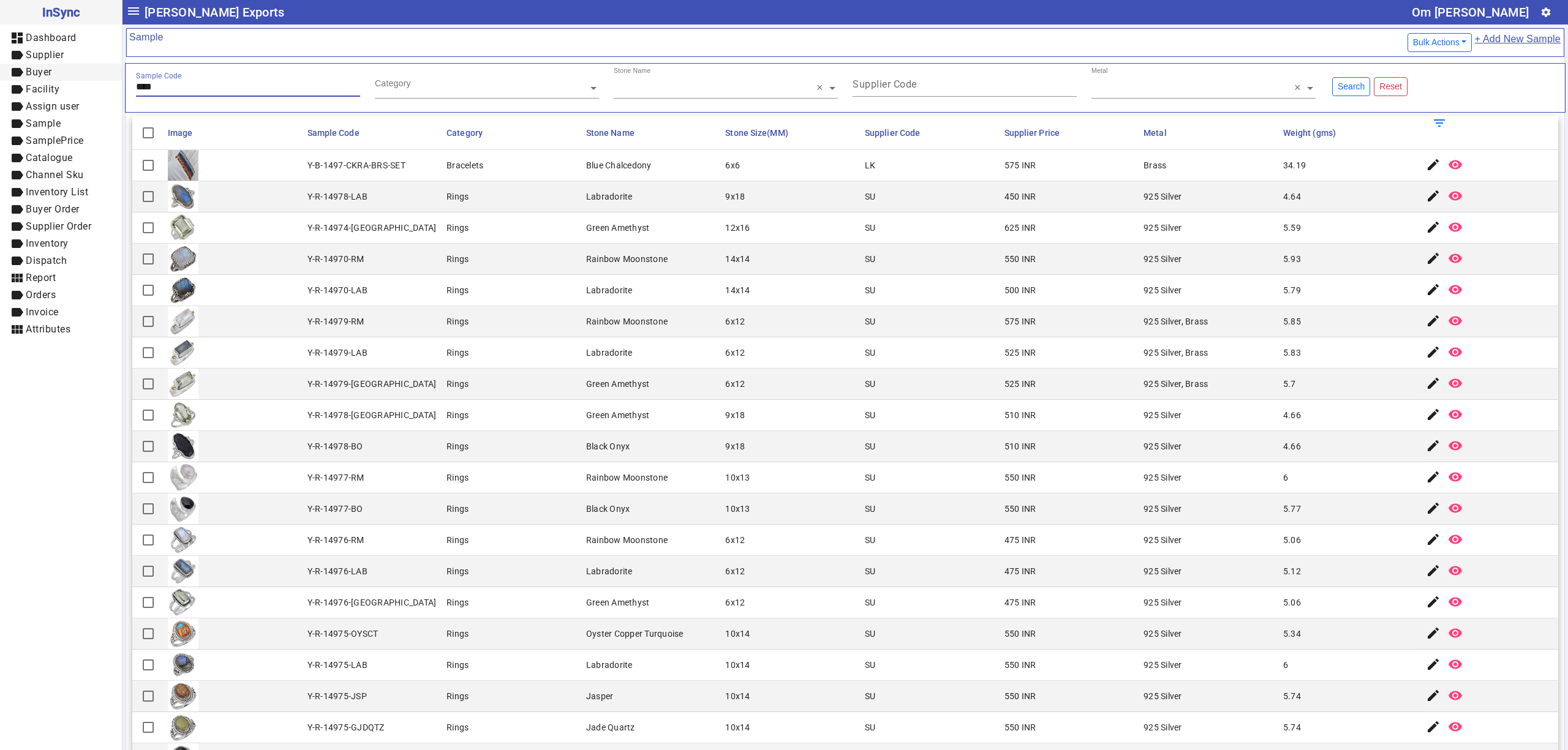
drag, startPoint x: 210, startPoint y: 83, endPoint x: 1, endPoint y: 77, distance: 209.1
click at [1, 77] on mat-drawer-container "InSync dashboard Dashboard label Supplier label Buyer label Facility label Assi…" at bounding box center [784, 375] width 1568 height 750
click at [1339, 83] on div "Search Reset" at bounding box center [1443, 88] width 239 height 42
click at [84, 111] on span "label Assign user" at bounding box center [60, 107] width 102 height 16
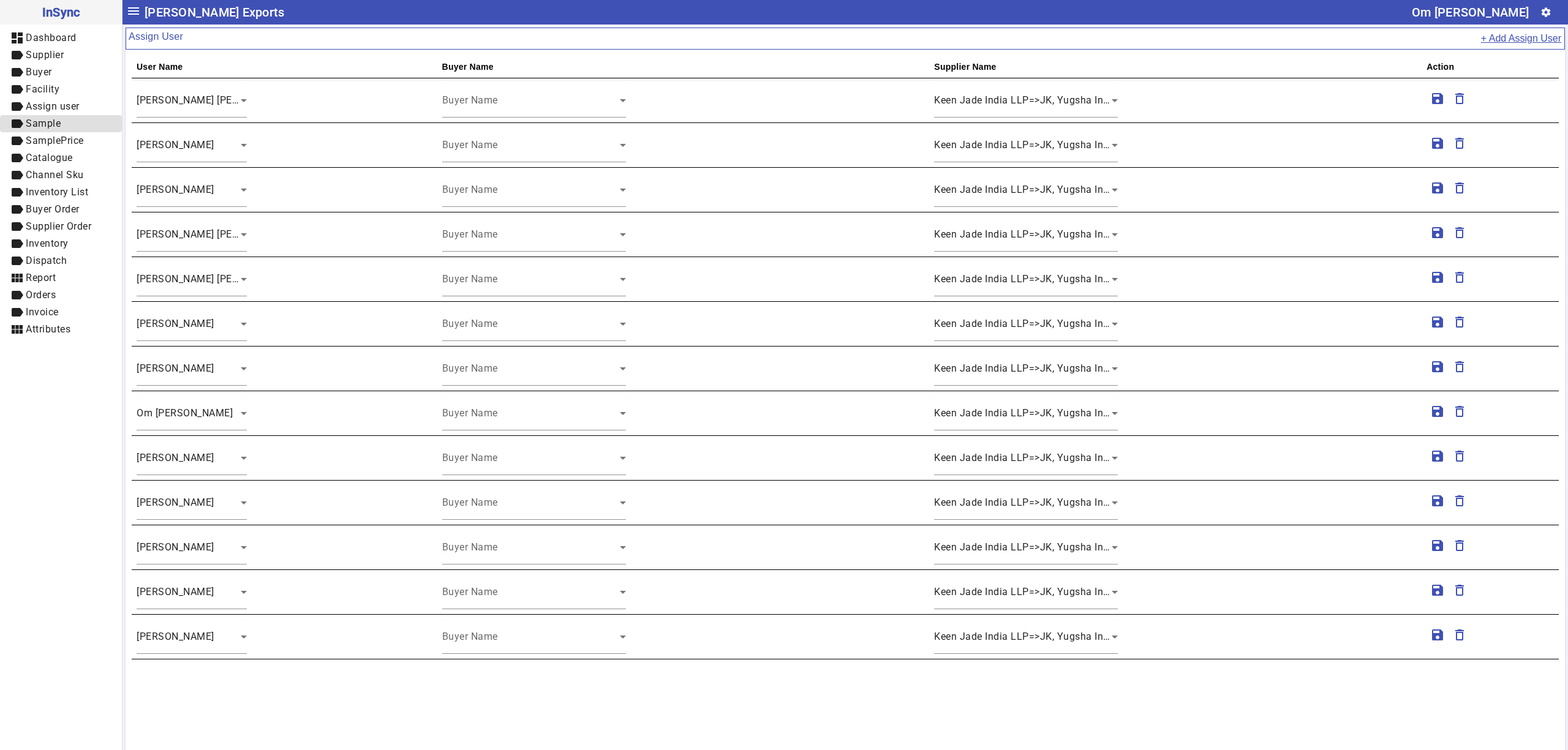
click at [54, 126] on span "Sample" at bounding box center [43, 124] width 35 height 12
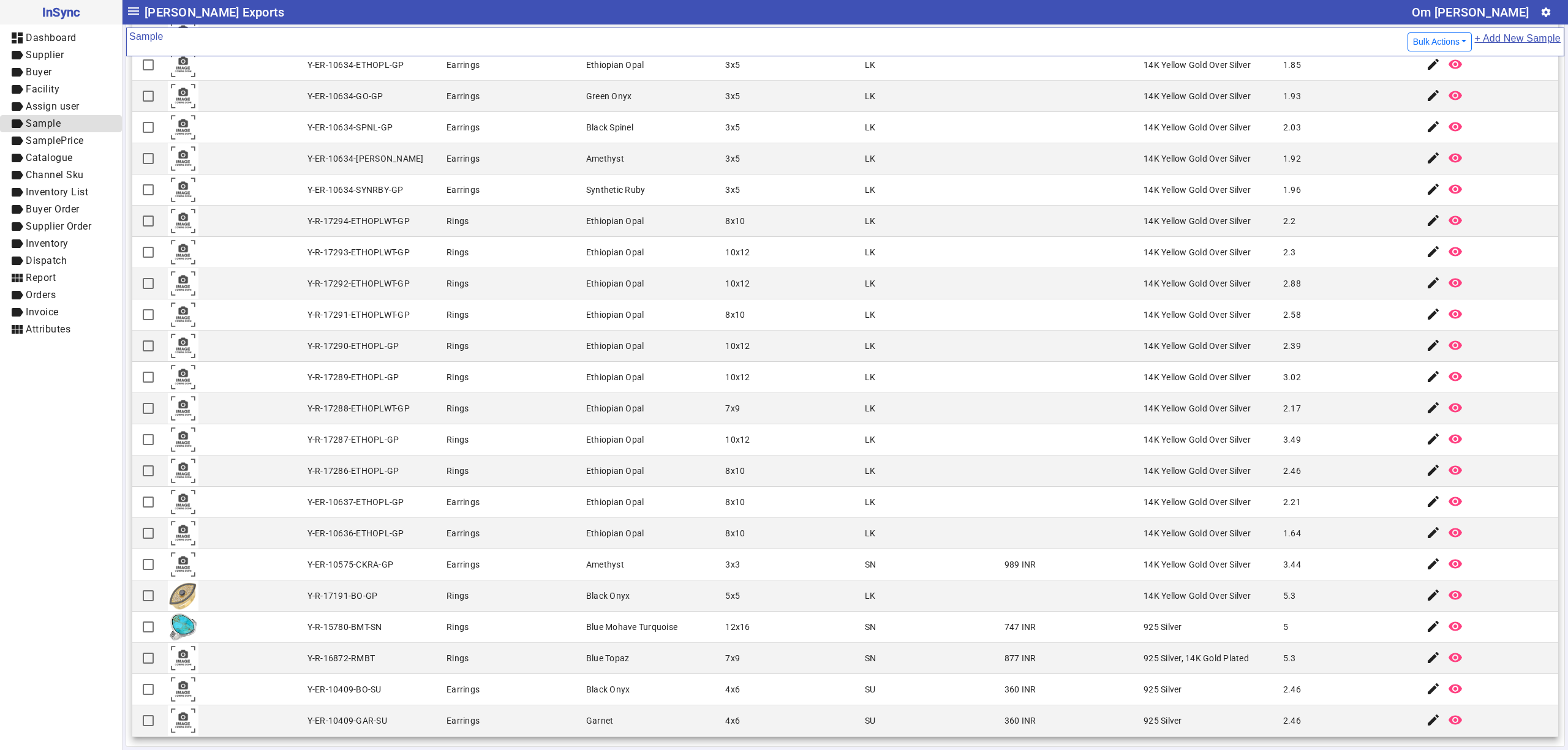
scroll to position [209, 0]
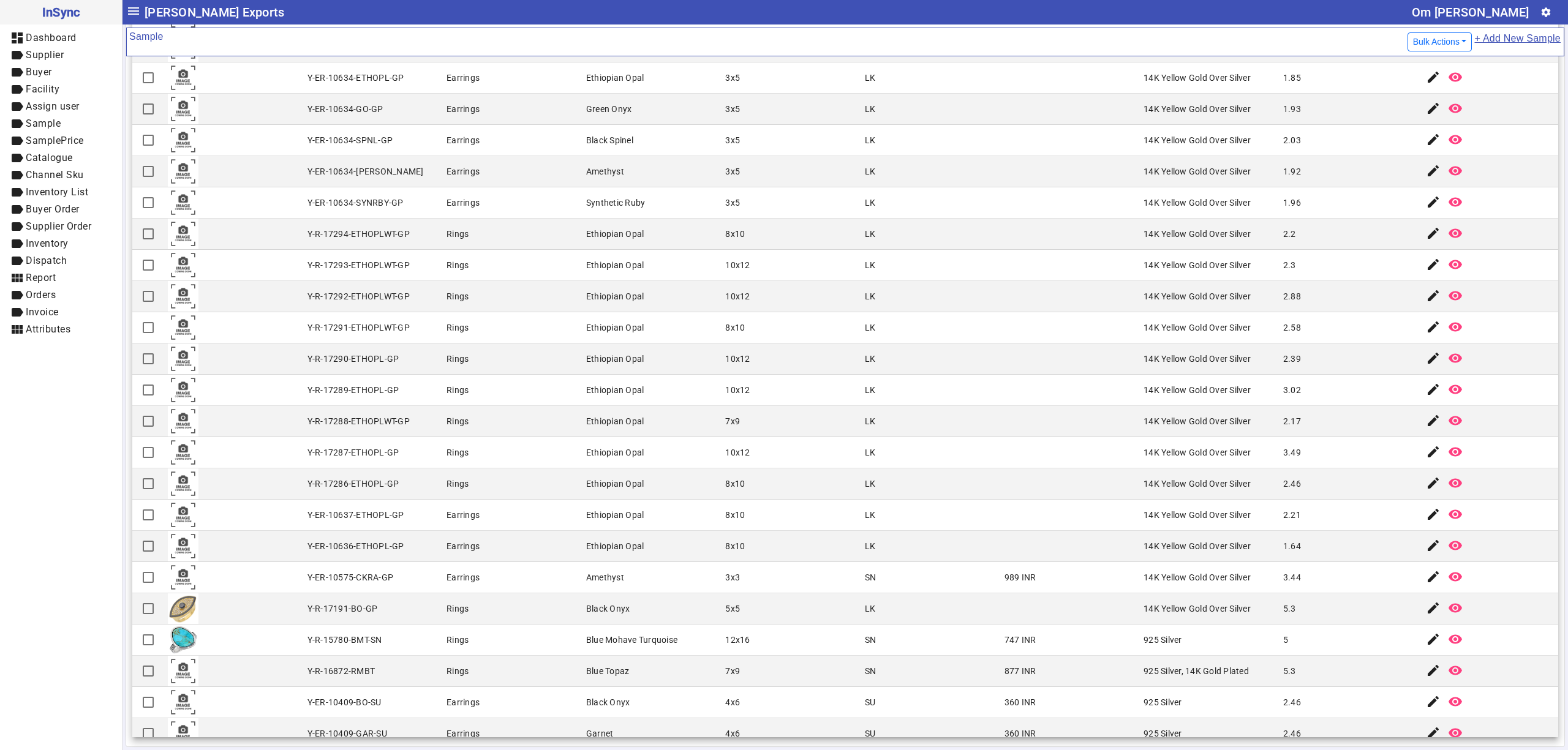
click at [1048, 375] on mat-cell at bounding box center [1070, 359] width 139 height 31
click at [970, 355] on mat-cell "LK" at bounding box center [931, 359] width 139 height 31
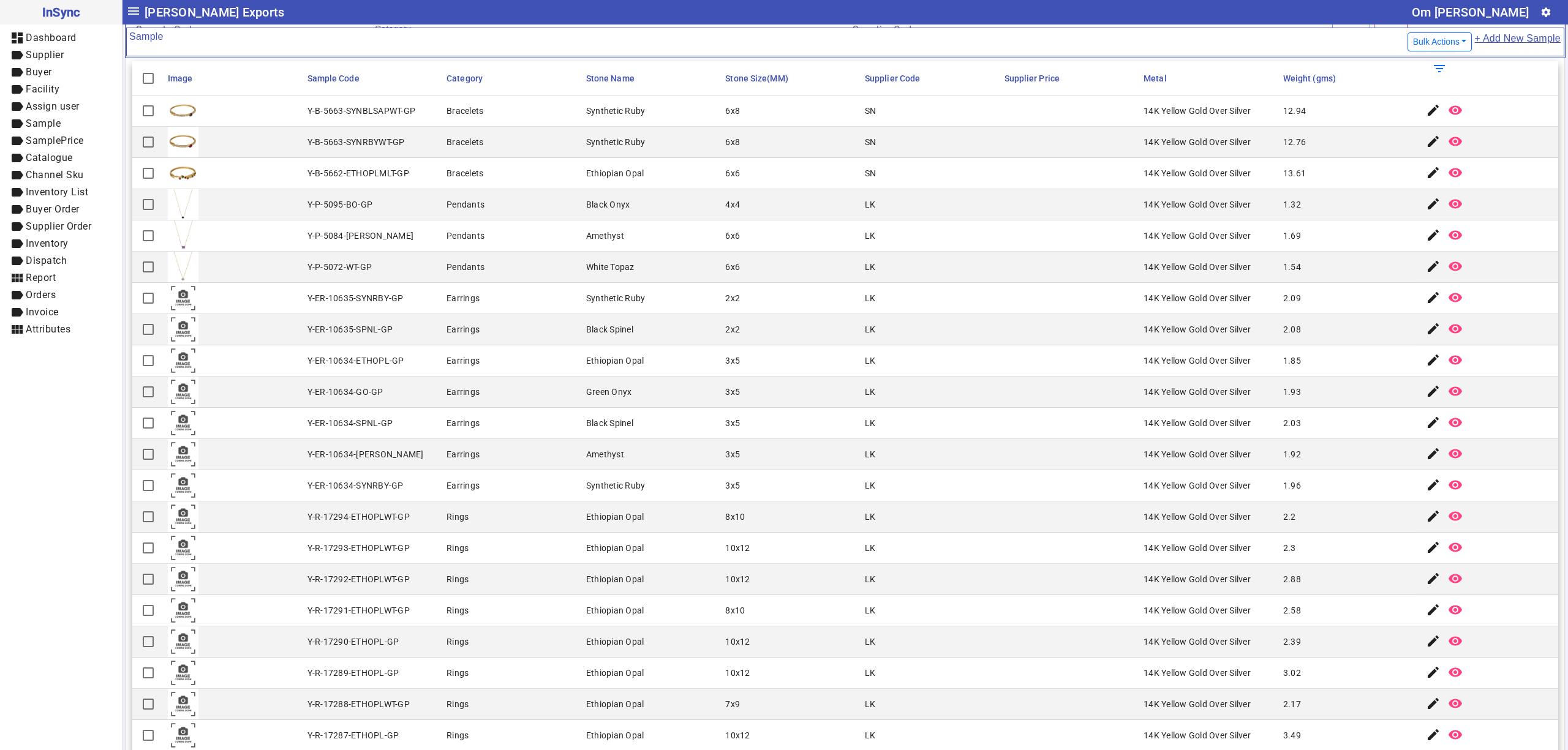
scroll to position [0, 0]
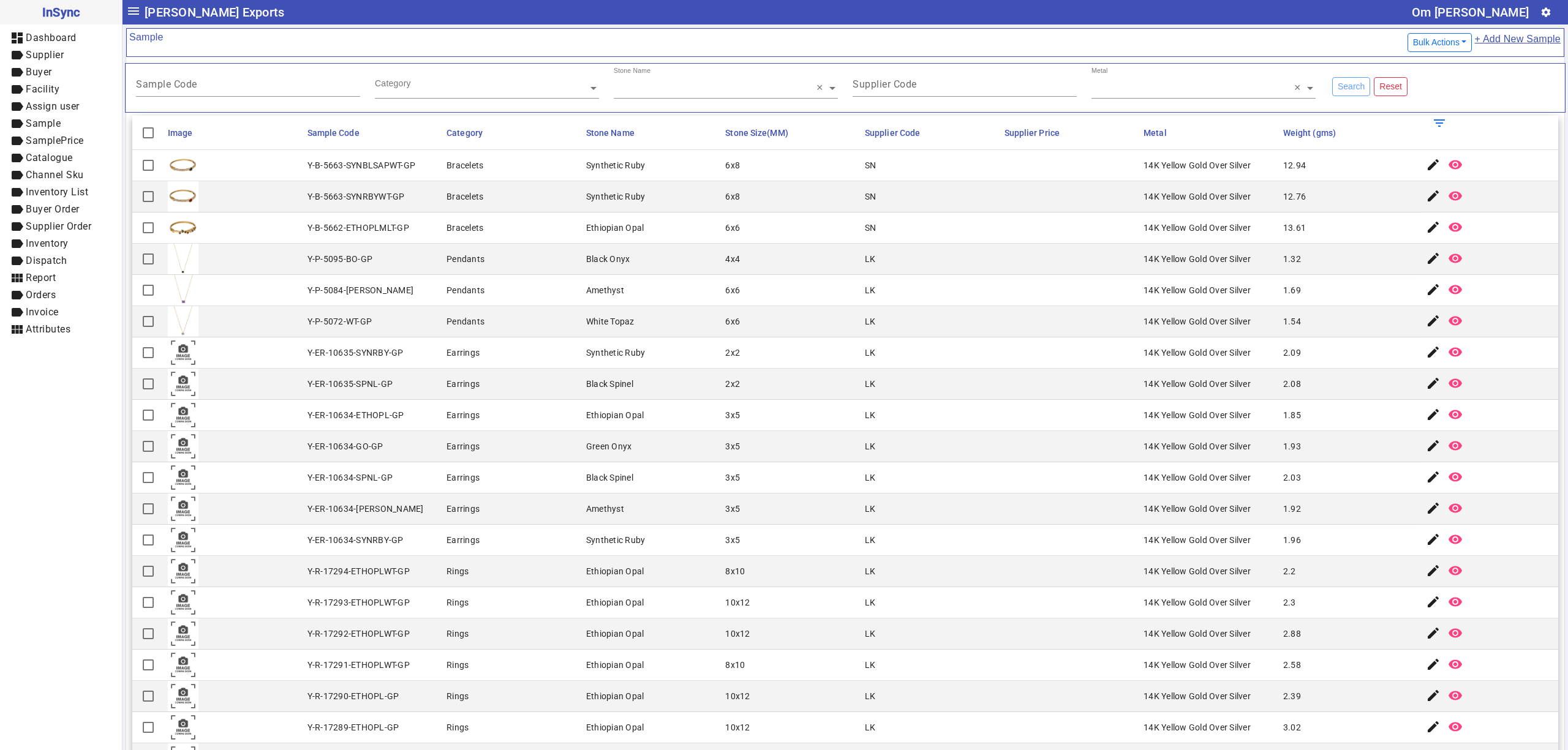
click at [703, 82] on div "Stone Name × ×" at bounding box center [725, 83] width 224 height 32
type input "****"
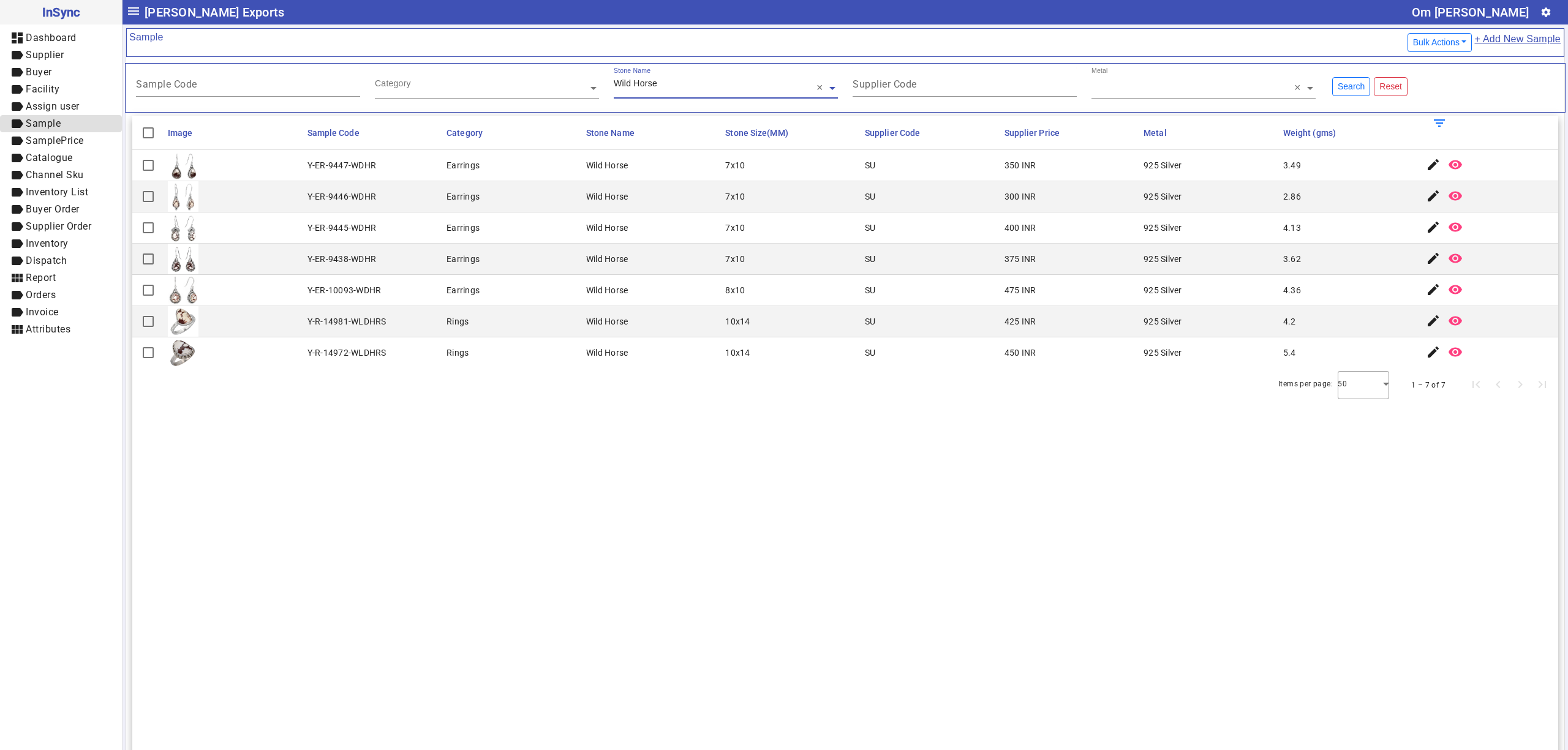
click at [66, 119] on span "label Sample" at bounding box center [60, 124] width 102 height 16
click at [78, 101] on span "Assign user" at bounding box center [53, 107] width 54 height 12
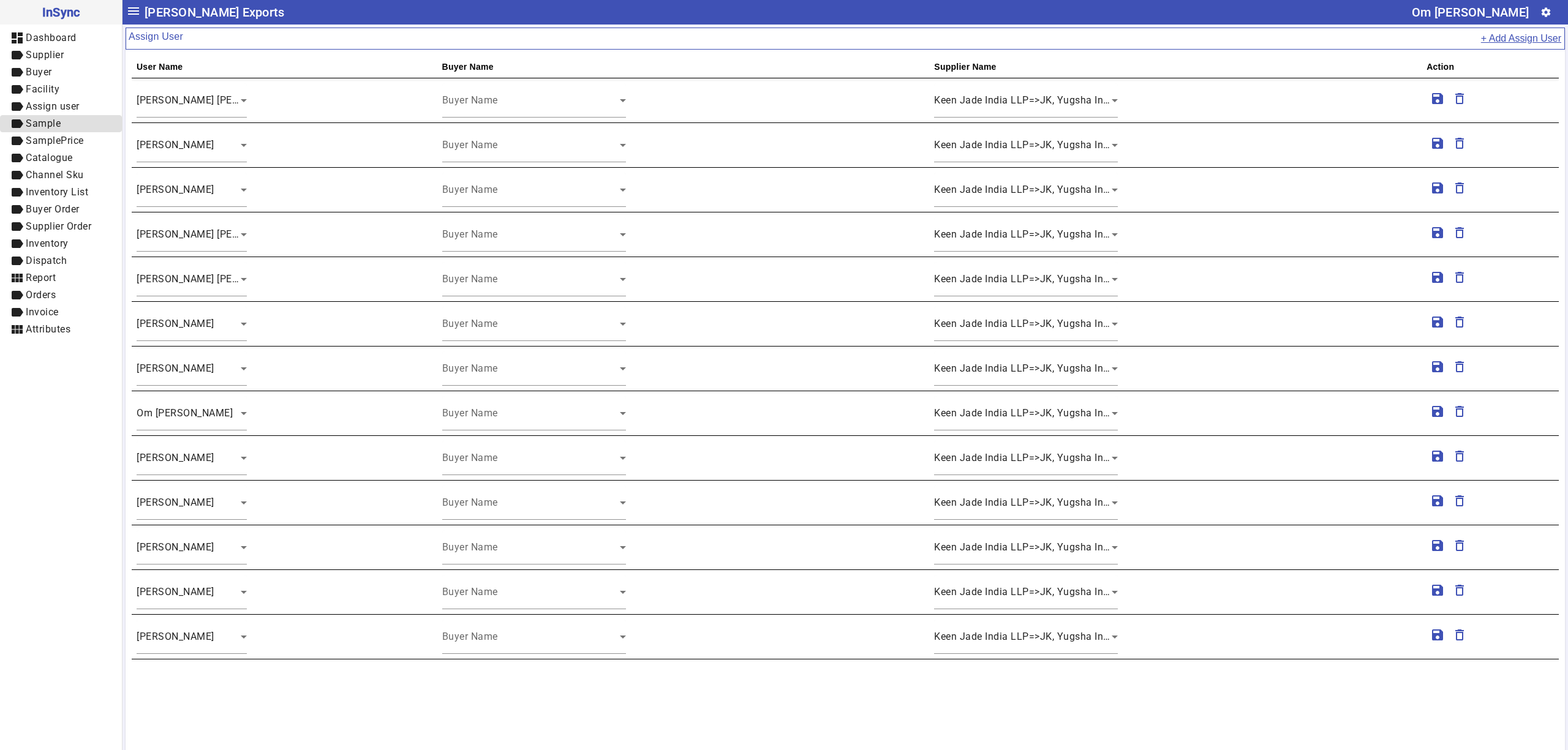
click at [67, 116] on span "label Sample" at bounding box center [60, 124] width 102 height 16
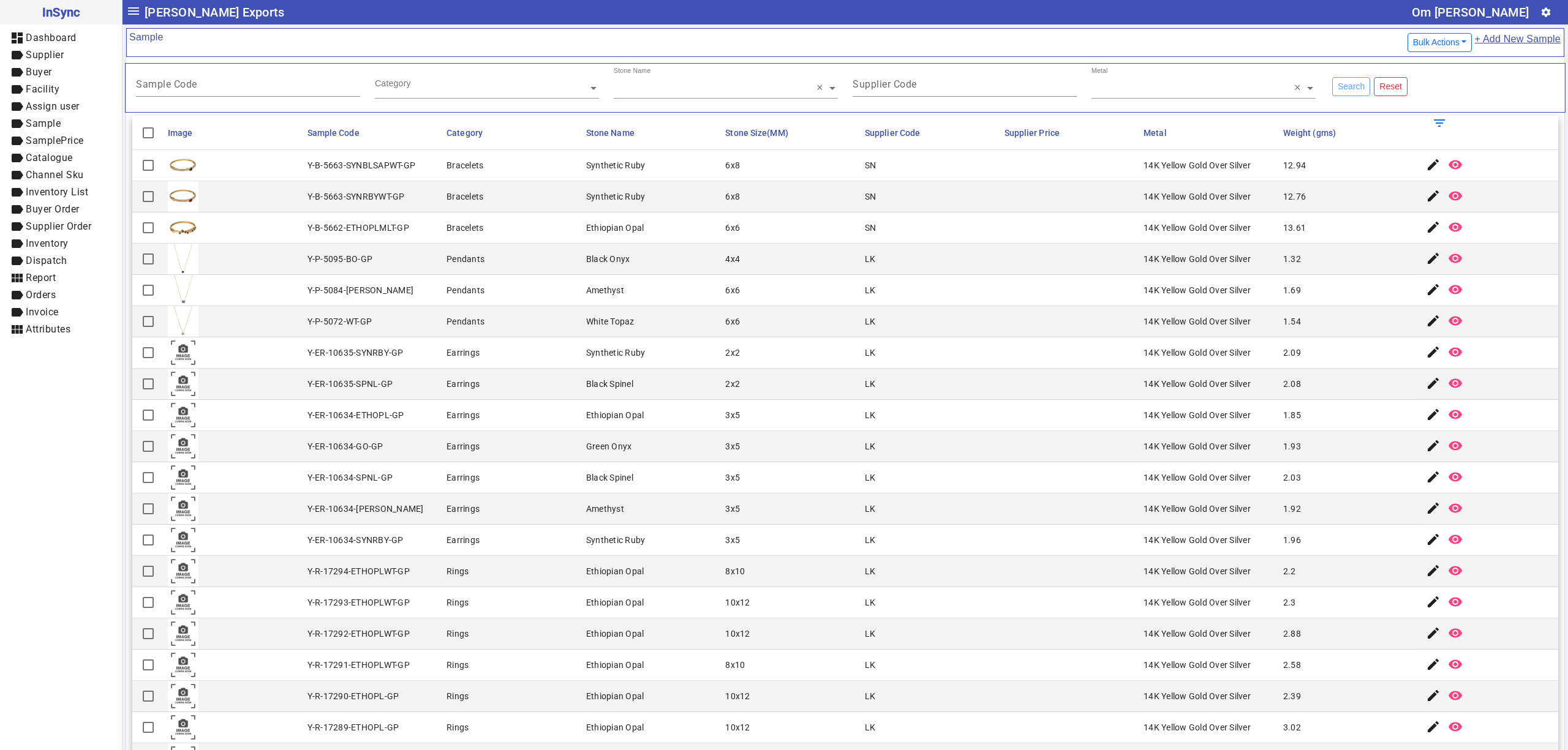
click at [506, 290] on mat-cell "Pendants" at bounding box center [512, 291] width 139 height 31
click at [924, 87] on input "Supplier Code" at bounding box center [965, 86] width 224 height 10
click at [527, 84] on input "text" at bounding box center [487, 88] width 224 height 12
click at [283, 81] on div "Sample Code" at bounding box center [248, 82] width 224 height 30
click at [272, 175] on mat-cell at bounding box center [233, 166] width 139 height 31
